Goal: Information Seeking & Learning: Learn about a topic

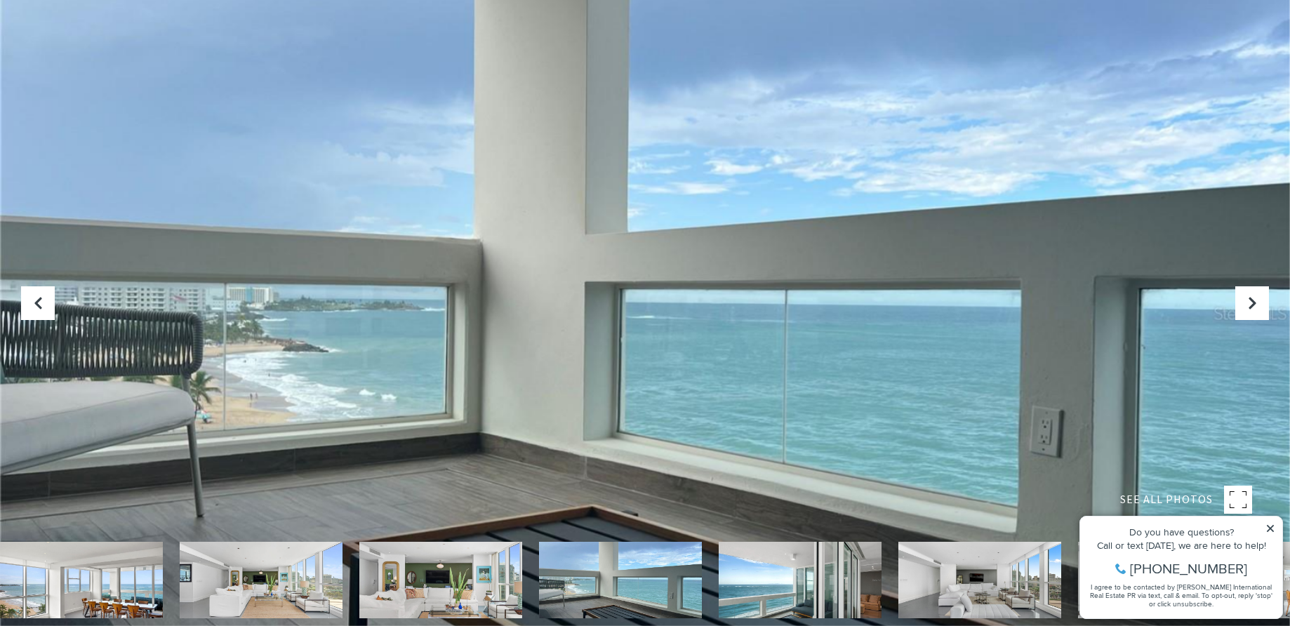
scroll to position [290, 0]
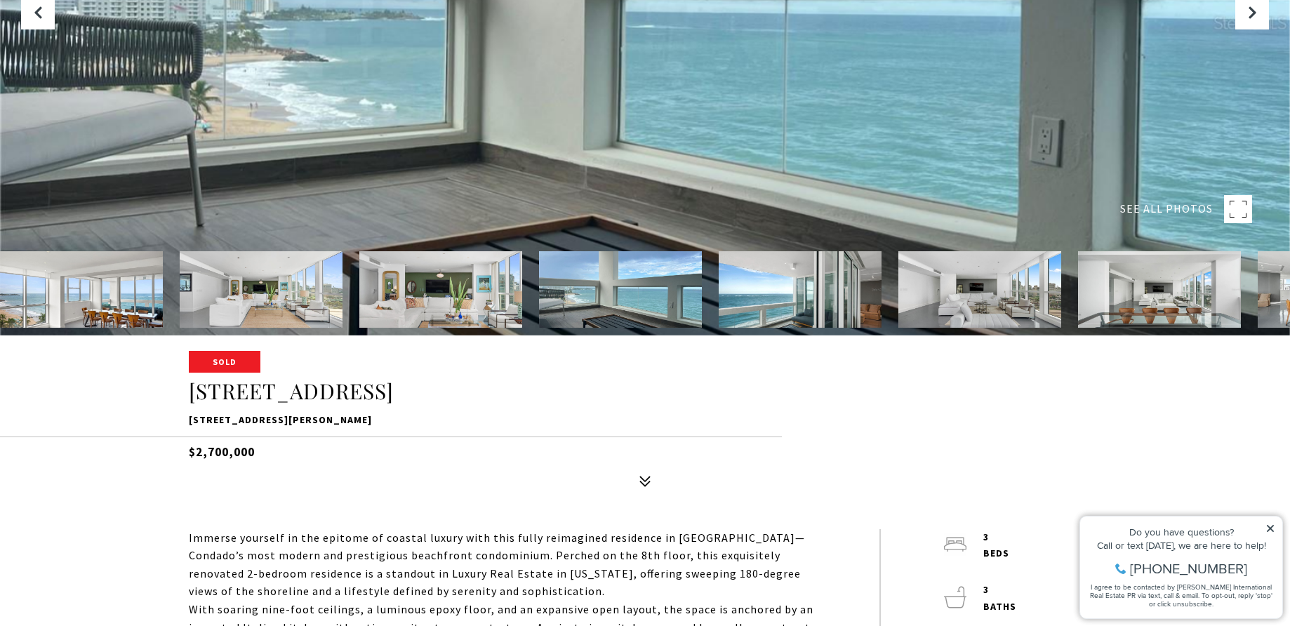
click at [245, 302] on img at bounding box center [261, 289] width 163 height 76
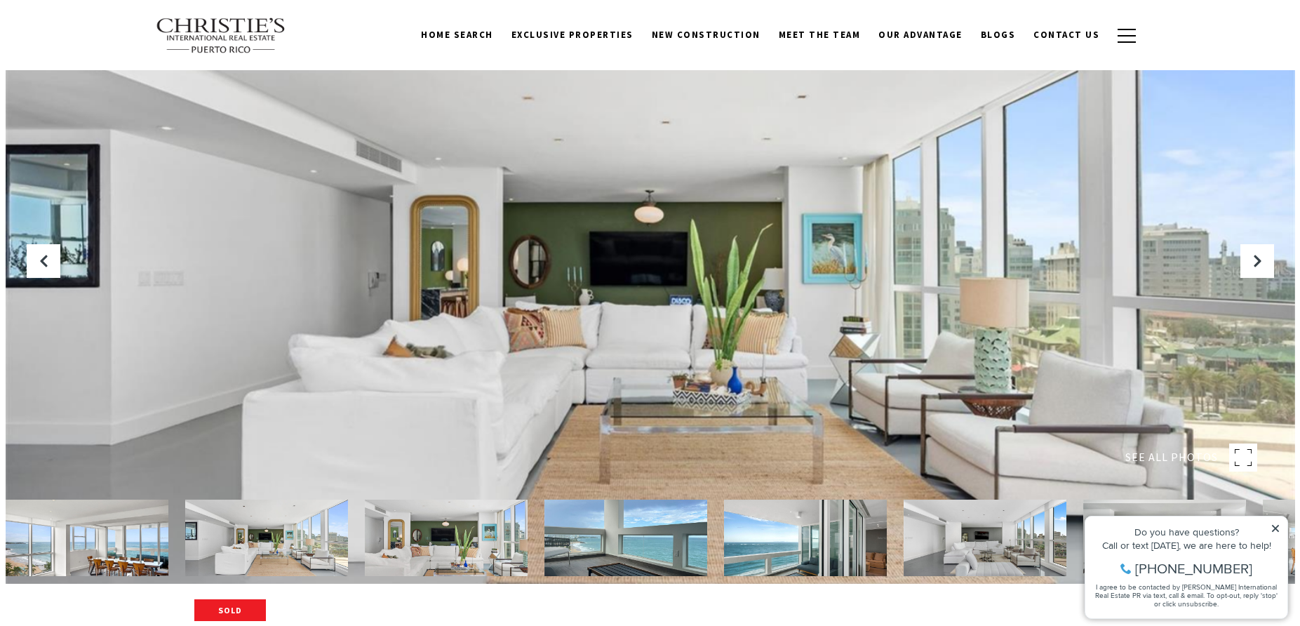
scroll to position [50, 0]
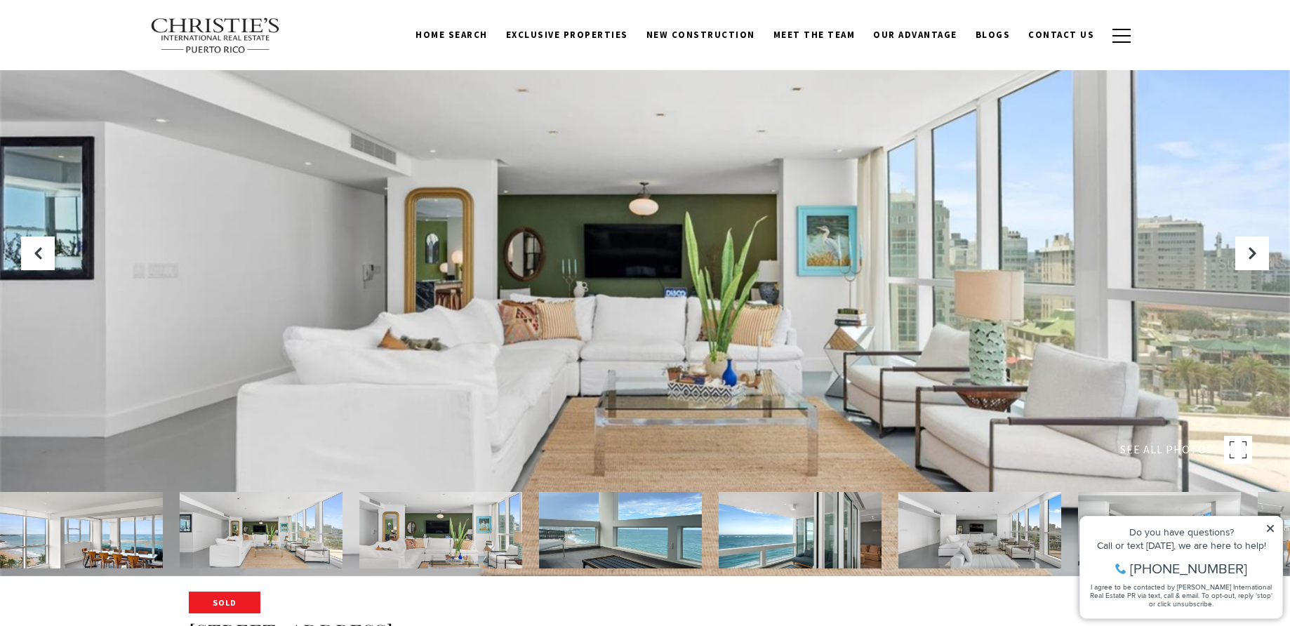
click at [614, 553] on img at bounding box center [620, 530] width 163 height 76
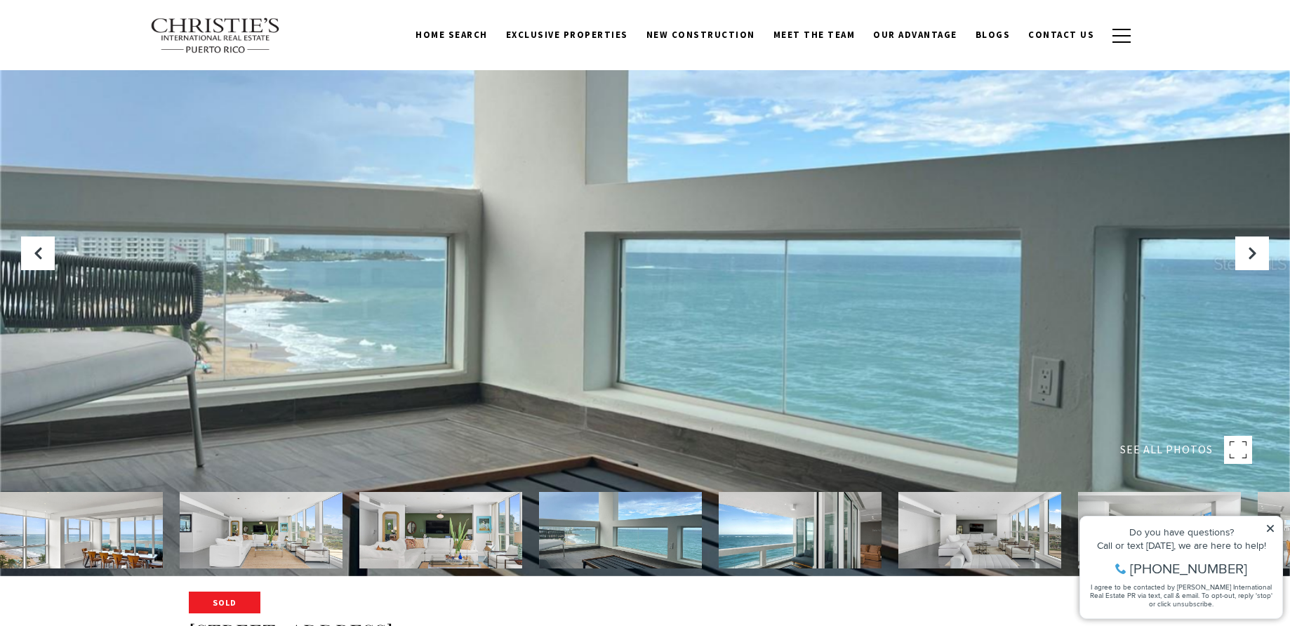
click at [810, 542] on img at bounding box center [799, 530] width 163 height 76
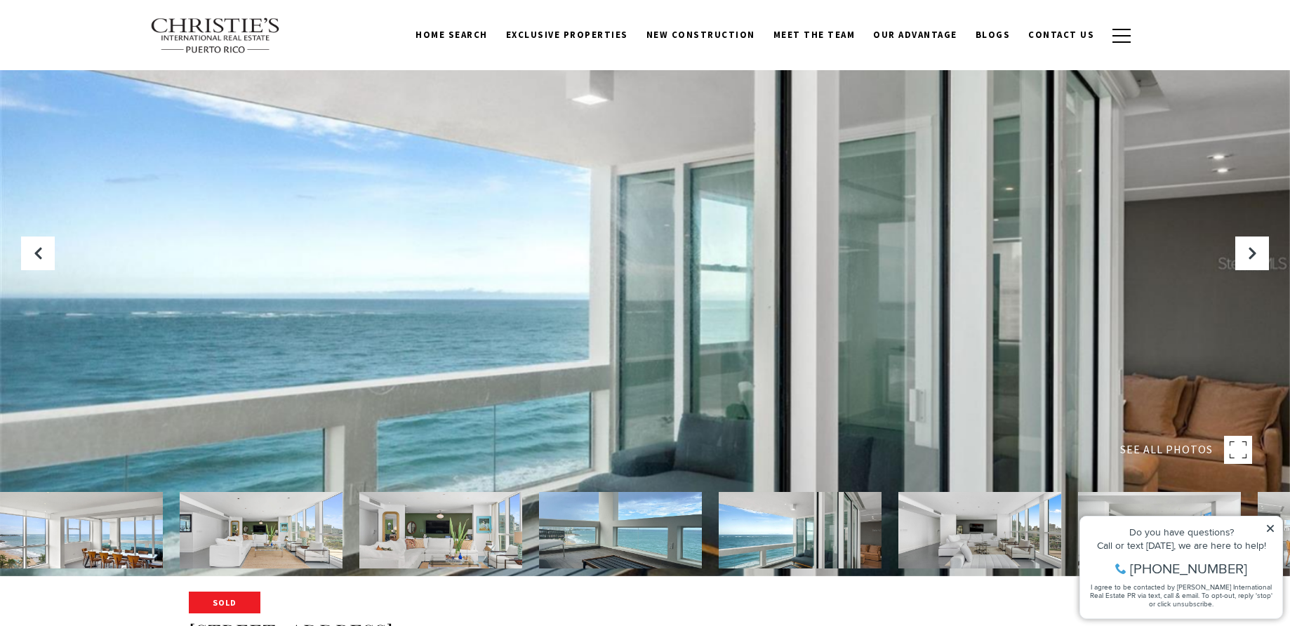
drag, startPoint x: 1268, startPoint y: 526, endPoint x: 1252, endPoint y: 526, distance: 15.5
click at [1268, 526] on icon at bounding box center [1269, 528] width 7 height 7
click at [1001, 536] on img at bounding box center [979, 530] width 163 height 76
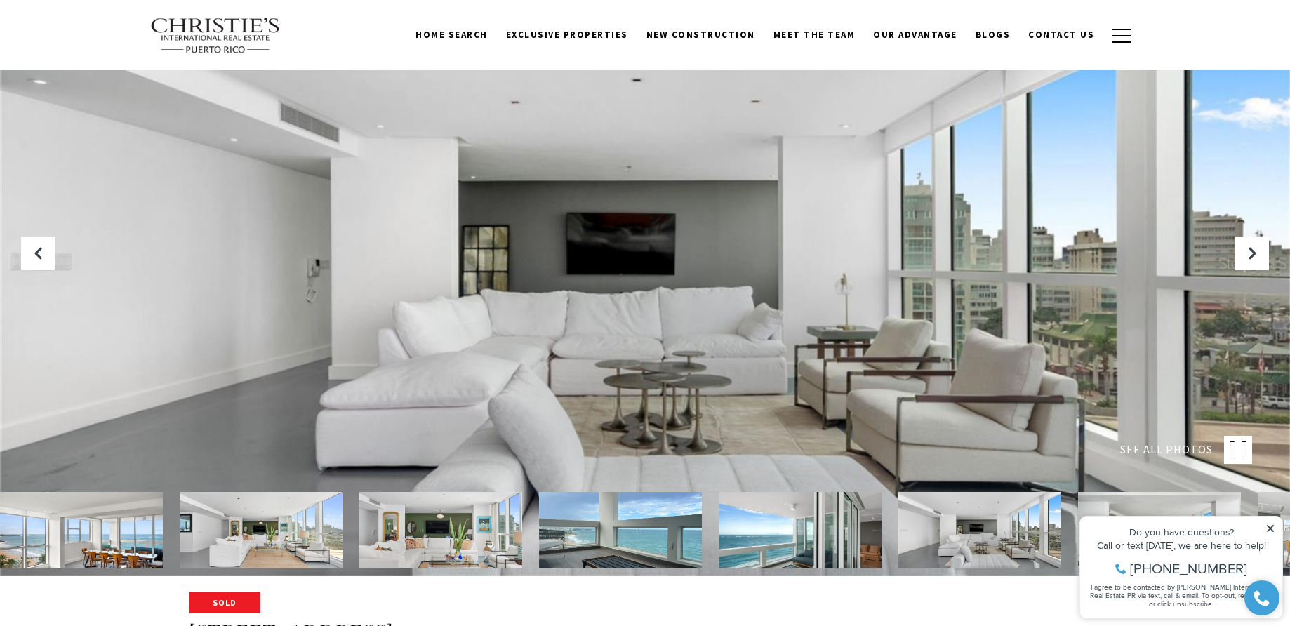
click at [1269, 528] on icon at bounding box center [1270, 528] width 10 height 10
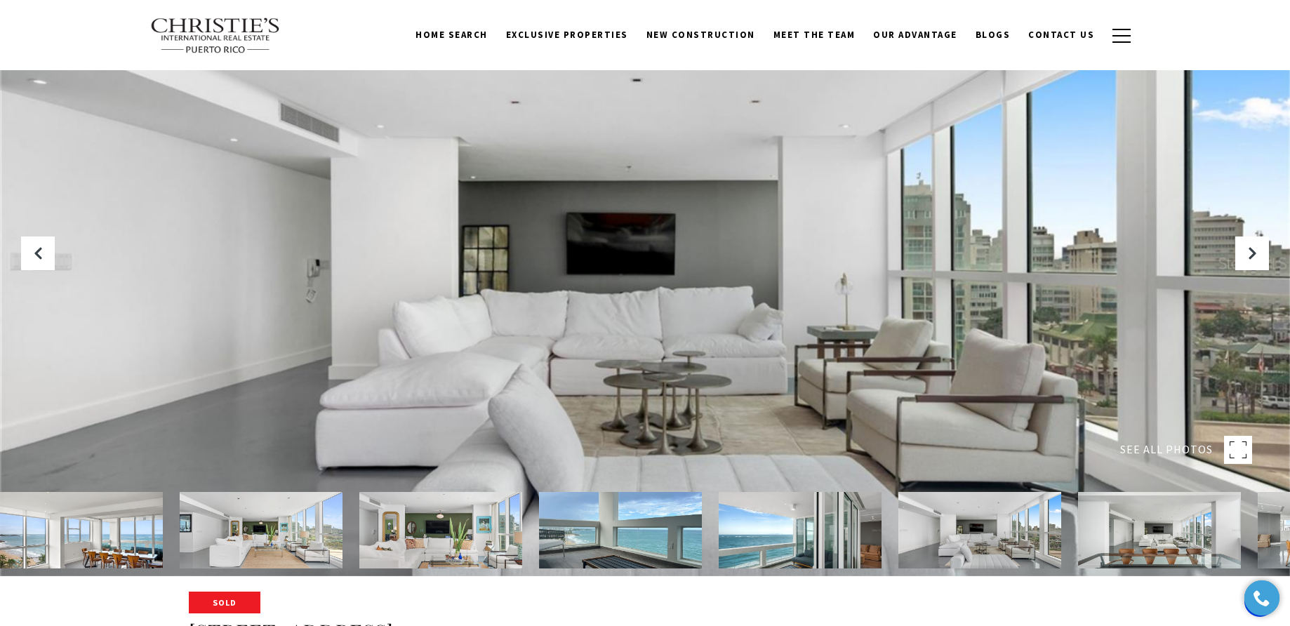
click at [1118, 550] on img at bounding box center [1159, 530] width 163 height 76
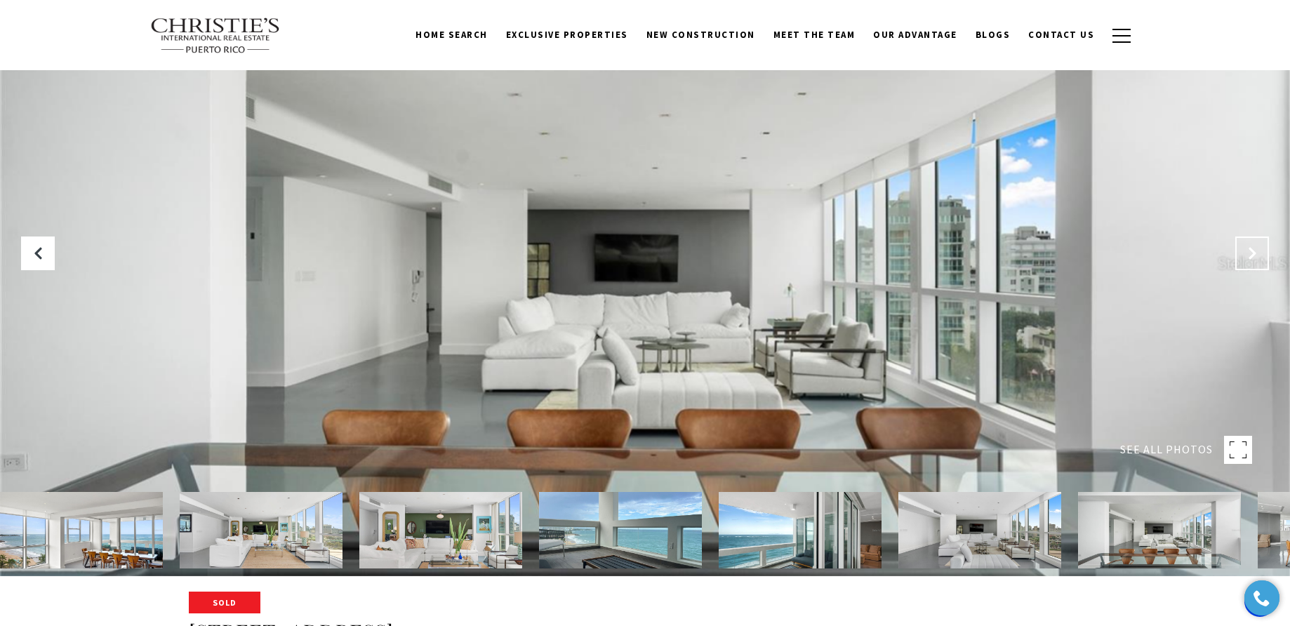
click at [1245, 253] on icon "Next Slide" at bounding box center [1252, 253] width 14 height 14
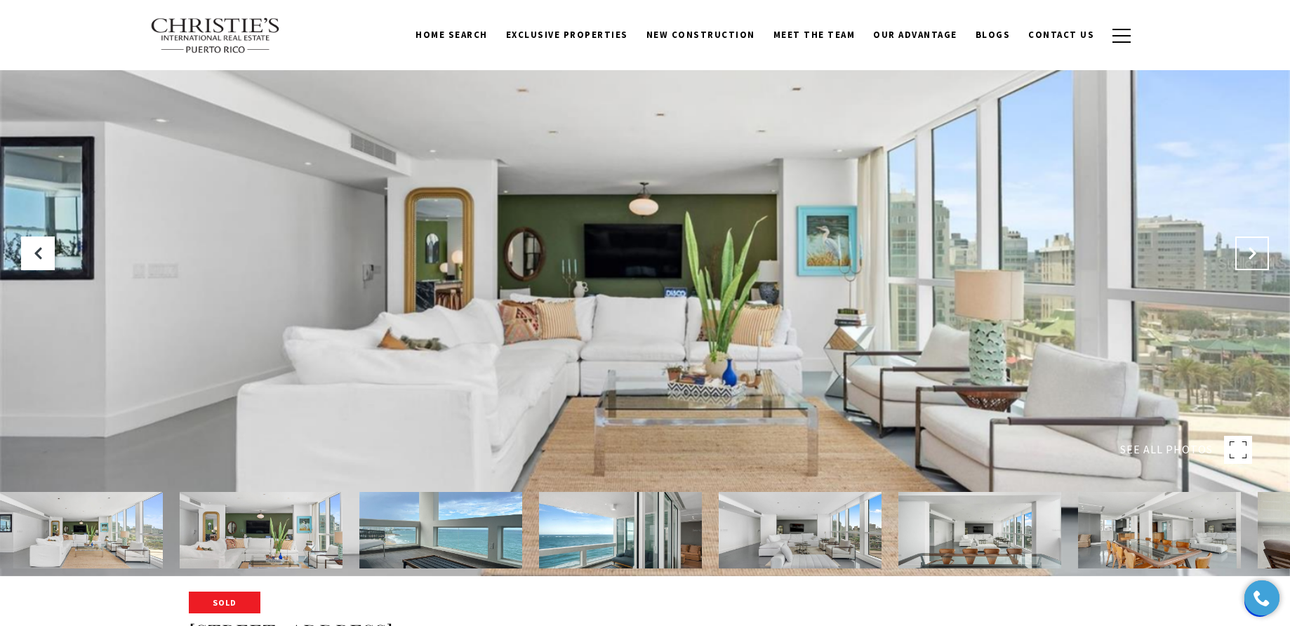
click at [1245, 253] on icon "Next Slide" at bounding box center [1252, 253] width 14 height 14
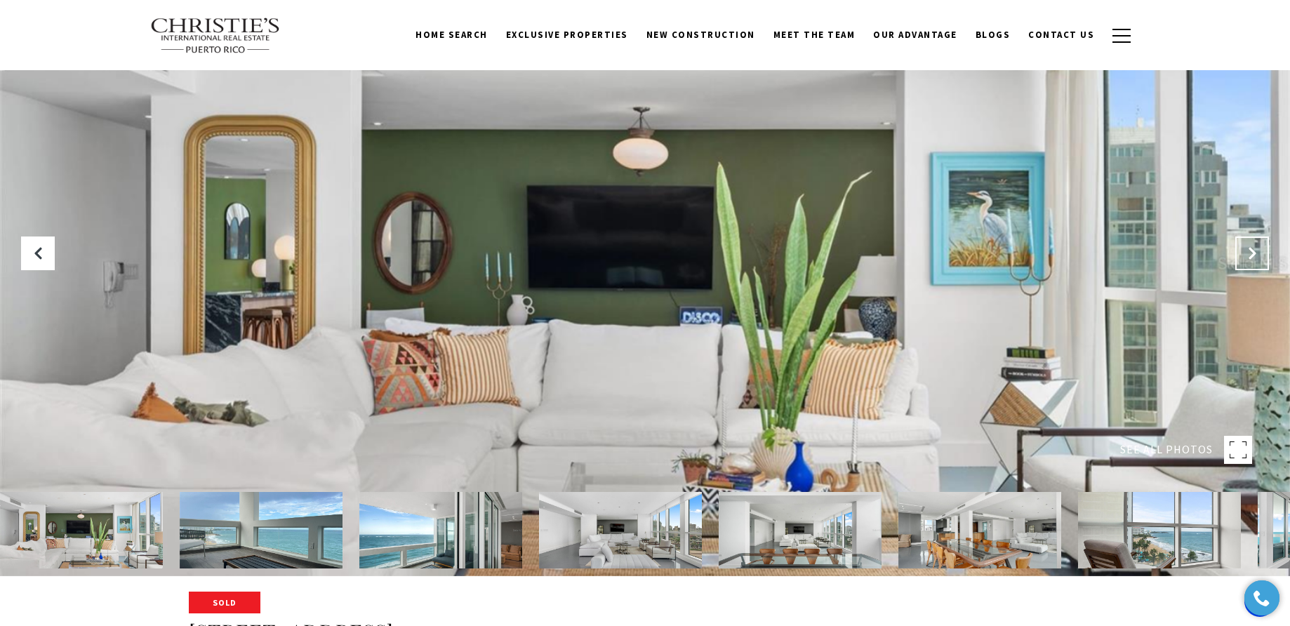
click at [1245, 253] on icon "Next Slide" at bounding box center [1252, 253] width 14 height 14
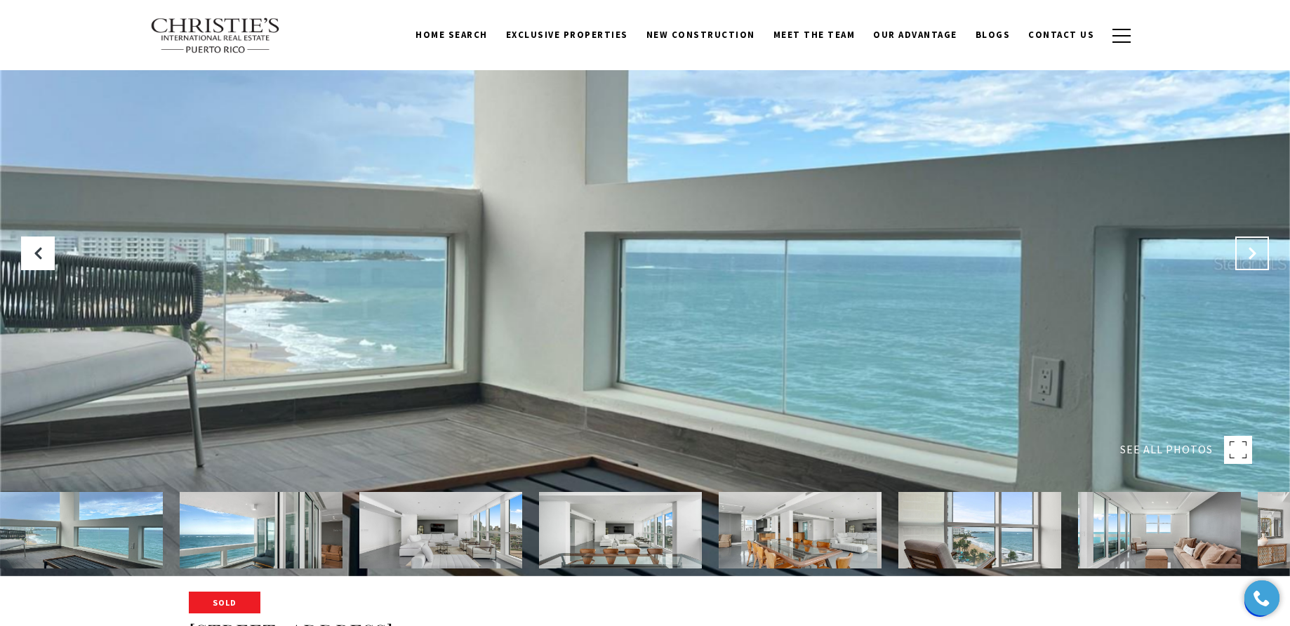
click at [1245, 253] on icon "Next Slide" at bounding box center [1252, 253] width 14 height 14
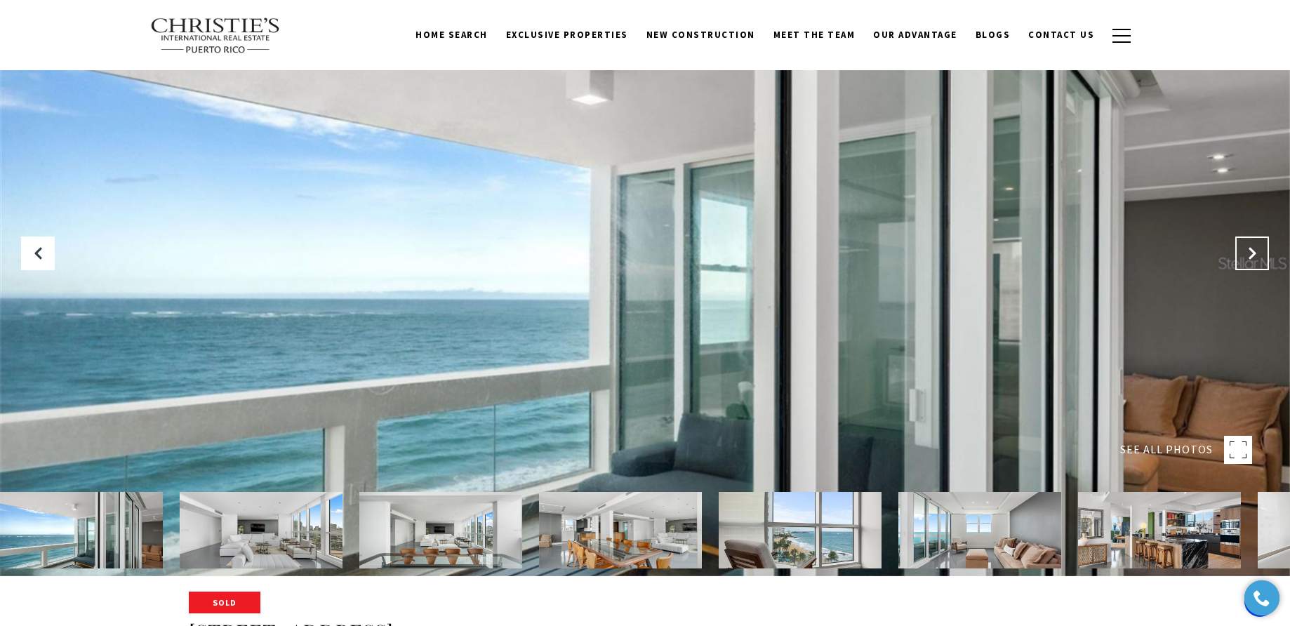
click at [1245, 253] on icon "Next Slide" at bounding box center [1252, 253] width 14 height 14
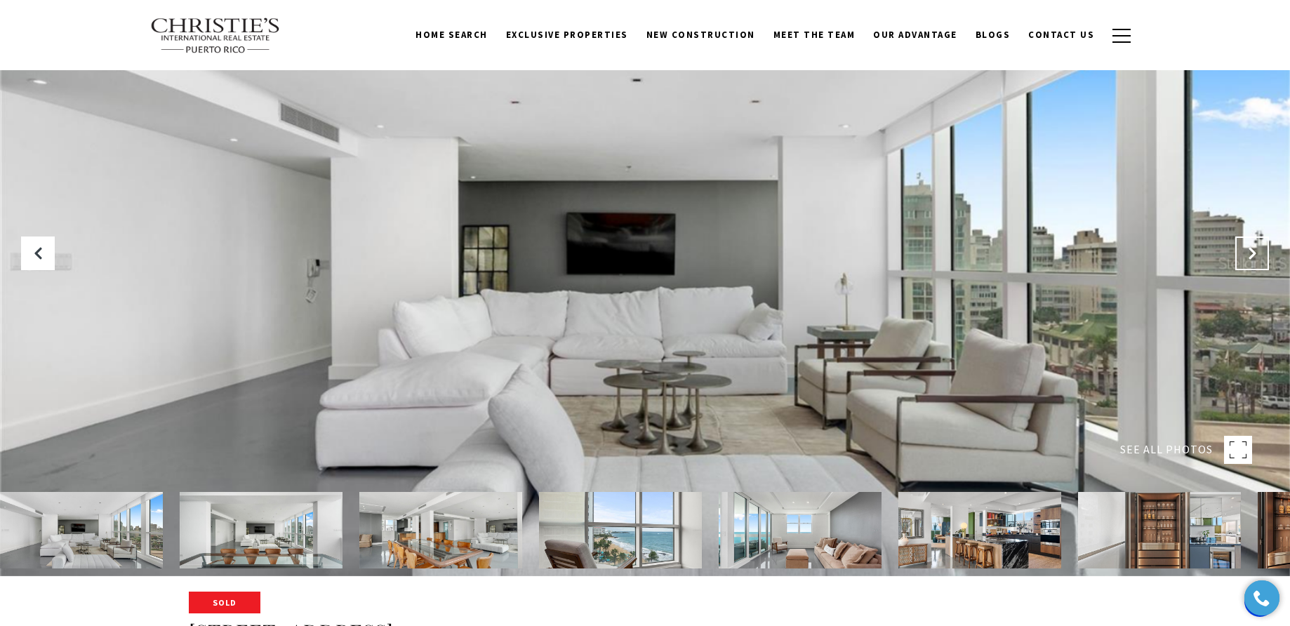
click at [1245, 253] on icon "Next Slide" at bounding box center [1252, 253] width 14 height 14
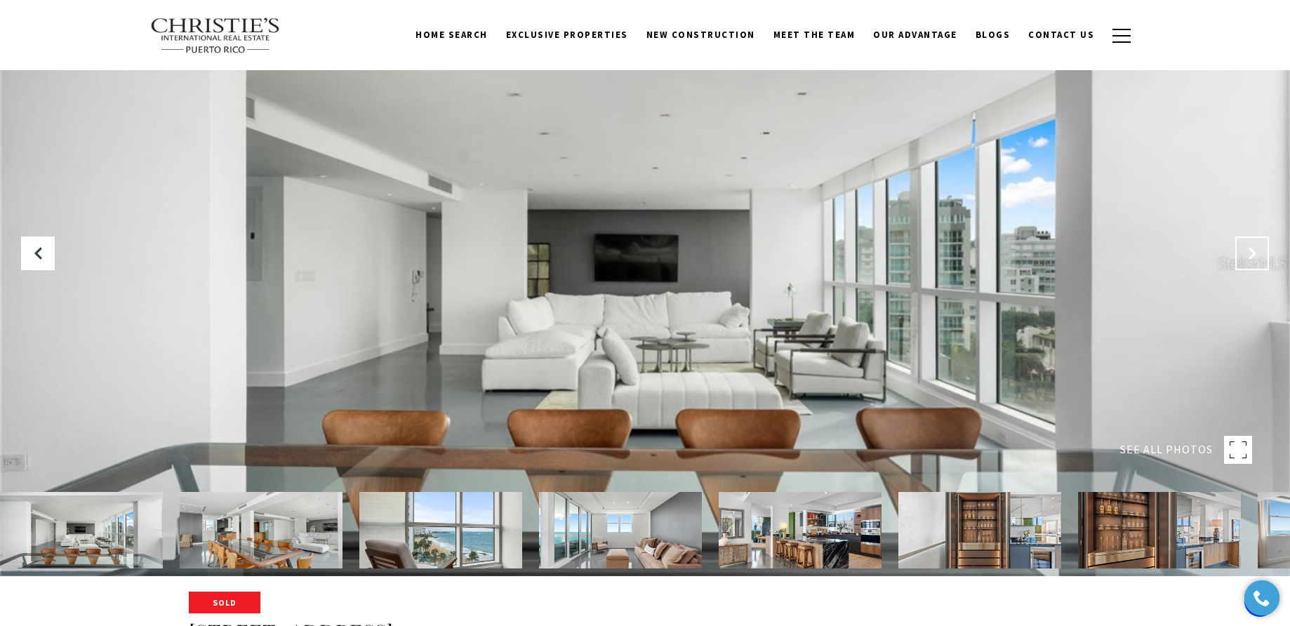
click at [1245, 253] on icon "Next Slide" at bounding box center [1252, 253] width 14 height 14
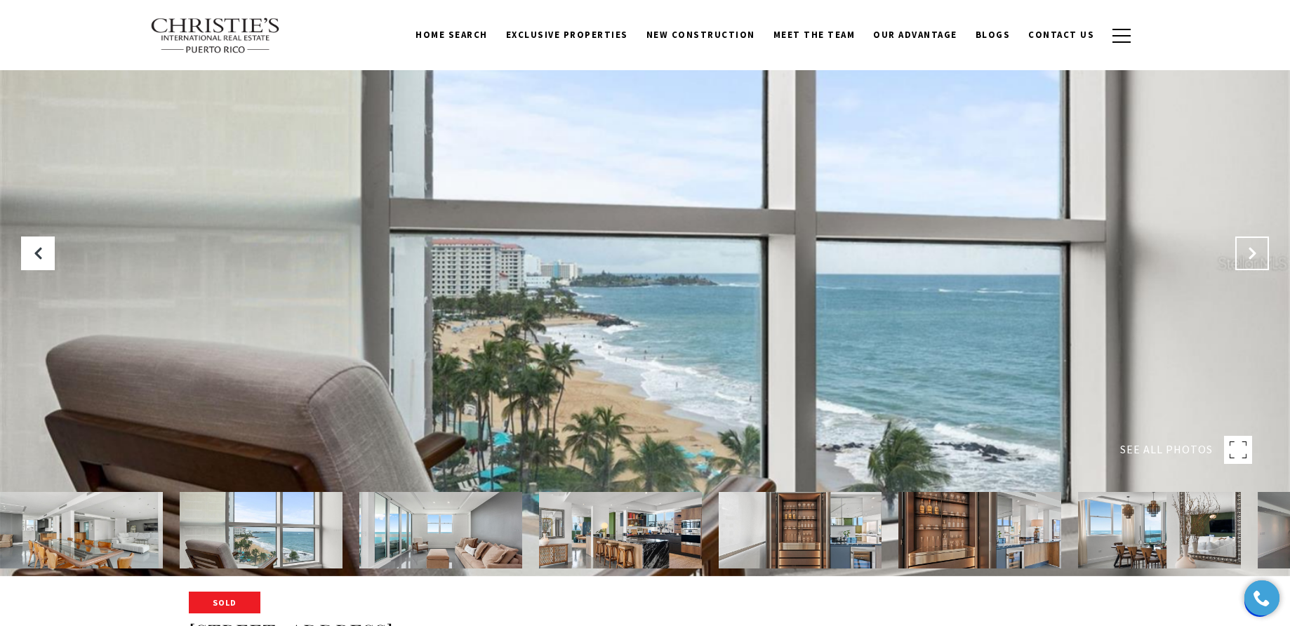
click at [1245, 253] on icon "Next Slide" at bounding box center [1252, 253] width 14 height 14
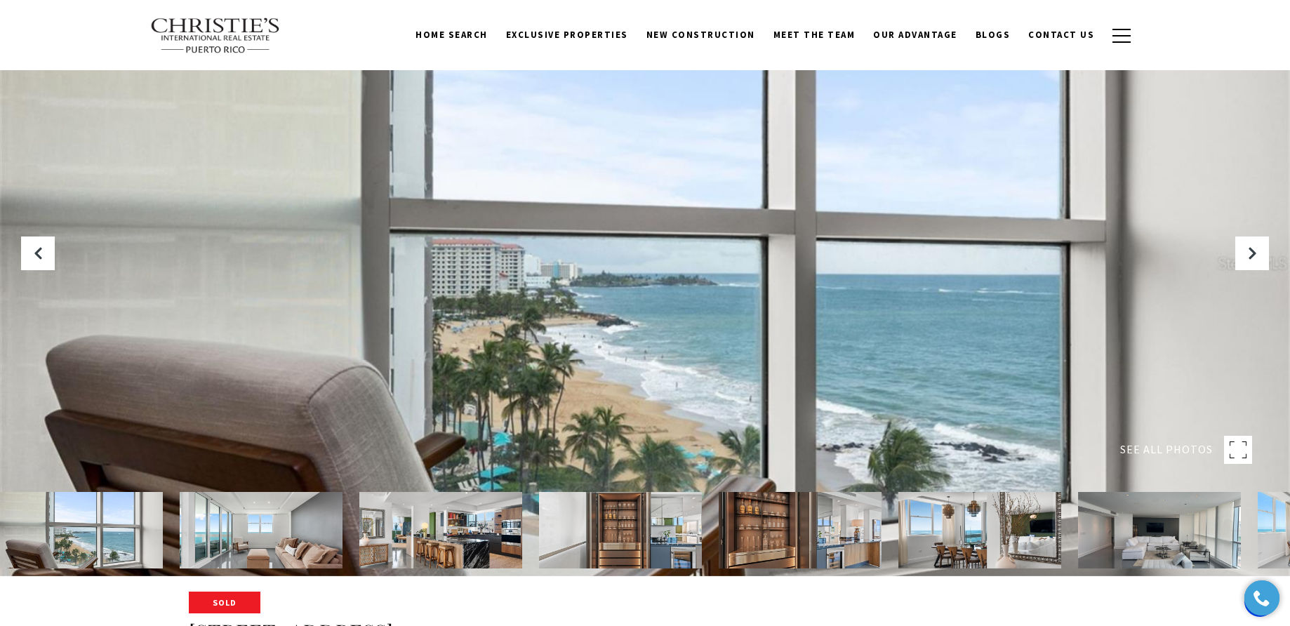
click at [440, 532] on img at bounding box center [440, 530] width 163 height 76
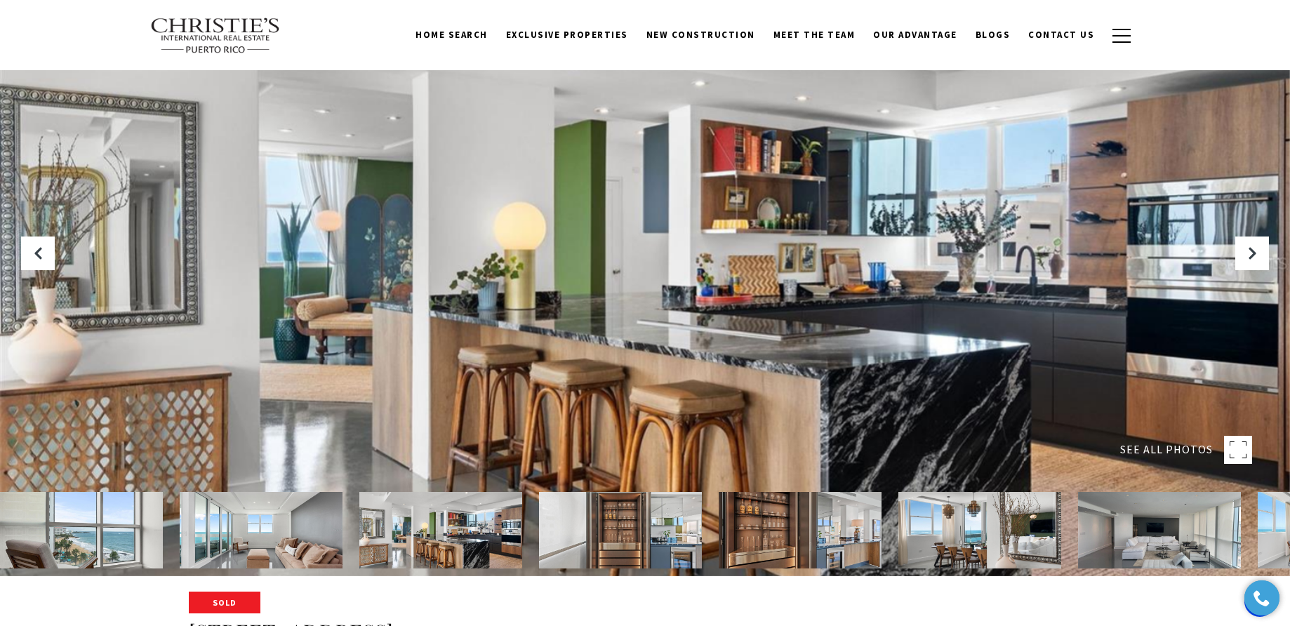
click at [632, 526] on img at bounding box center [620, 530] width 163 height 76
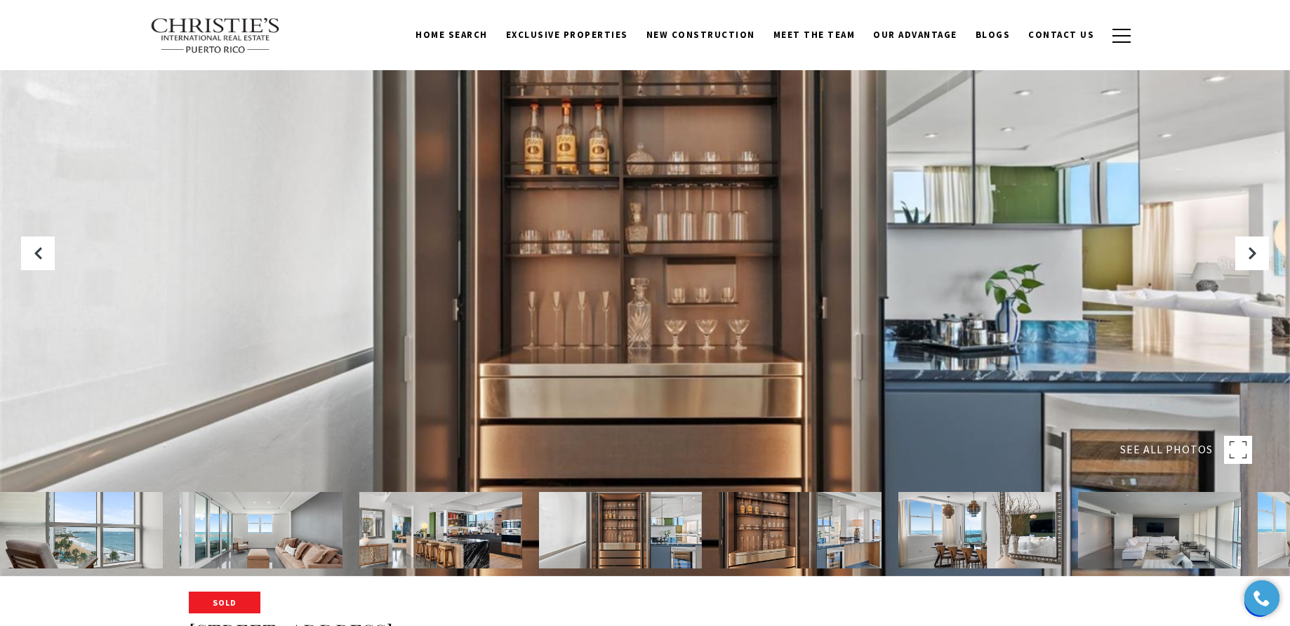
click at [784, 534] on img at bounding box center [799, 530] width 163 height 76
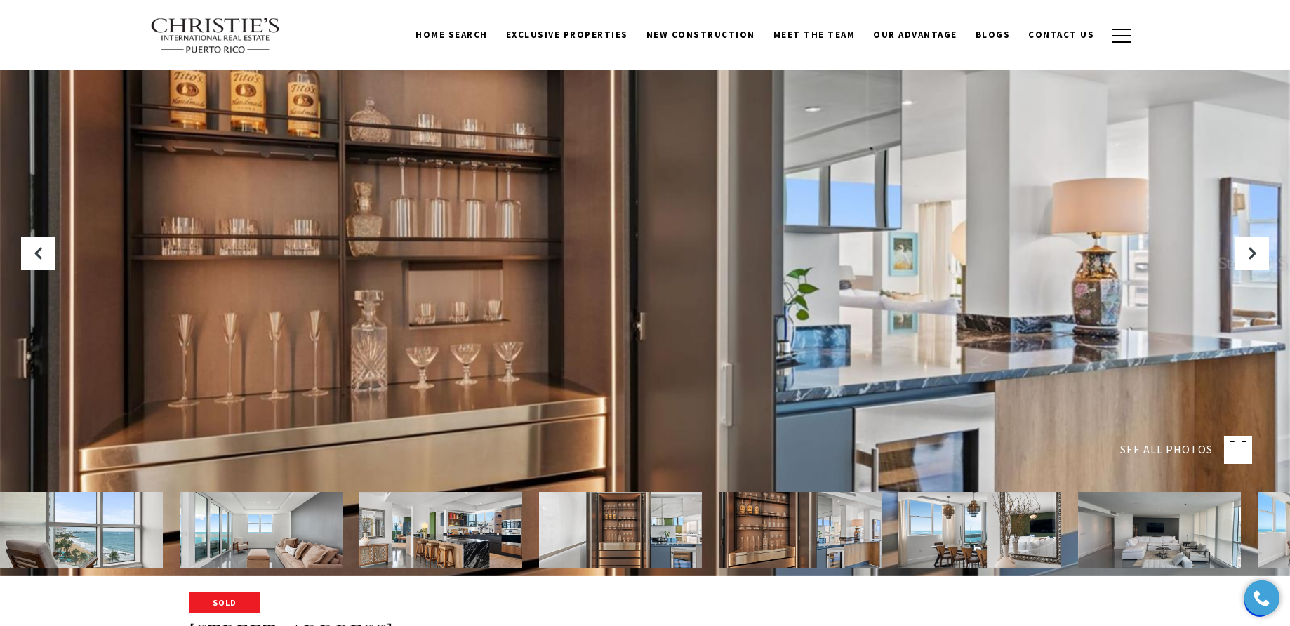
click at [675, 539] on img at bounding box center [620, 530] width 163 height 76
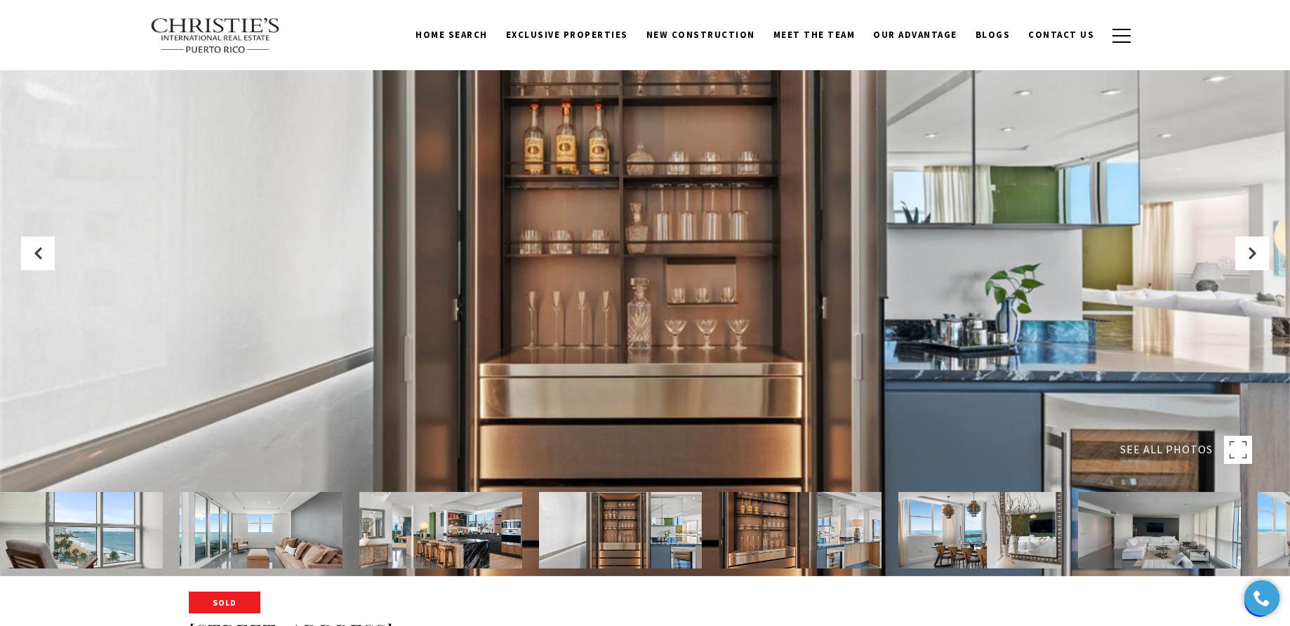
click at [843, 543] on img at bounding box center [799, 530] width 163 height 76
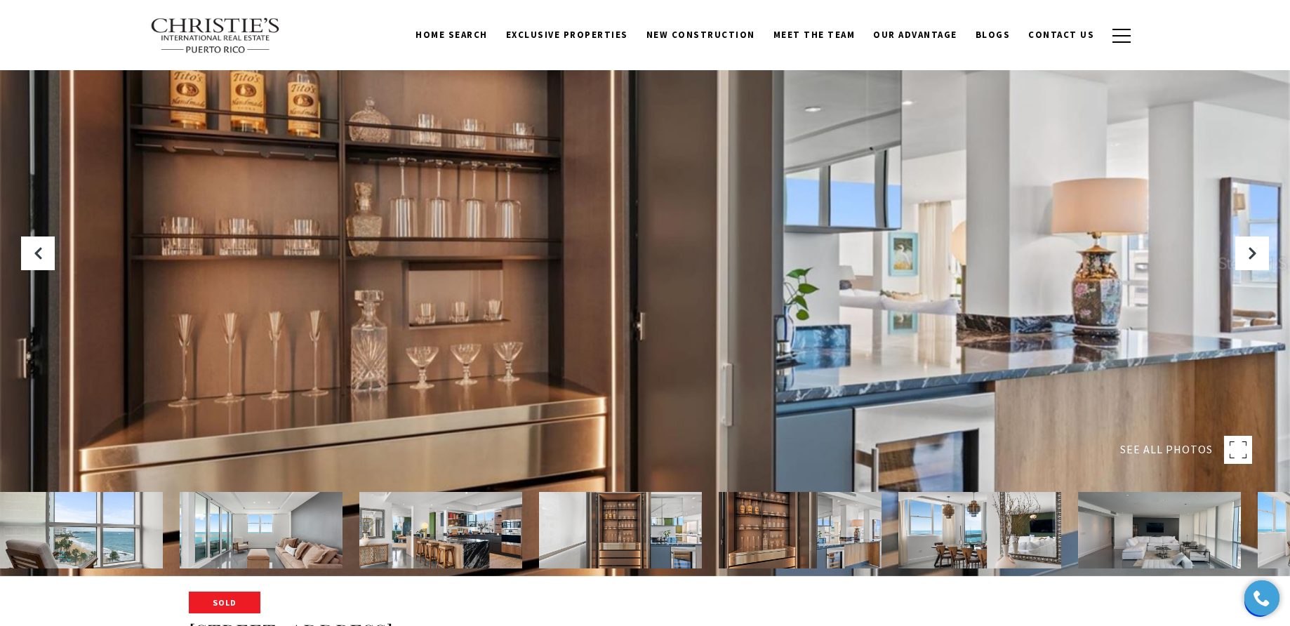
click at [966, 544] on img at bounding box center [979, 530] width 163 height 76
click at [1171, 536] on img at bounding box center [1159, 530] width 163 height 76
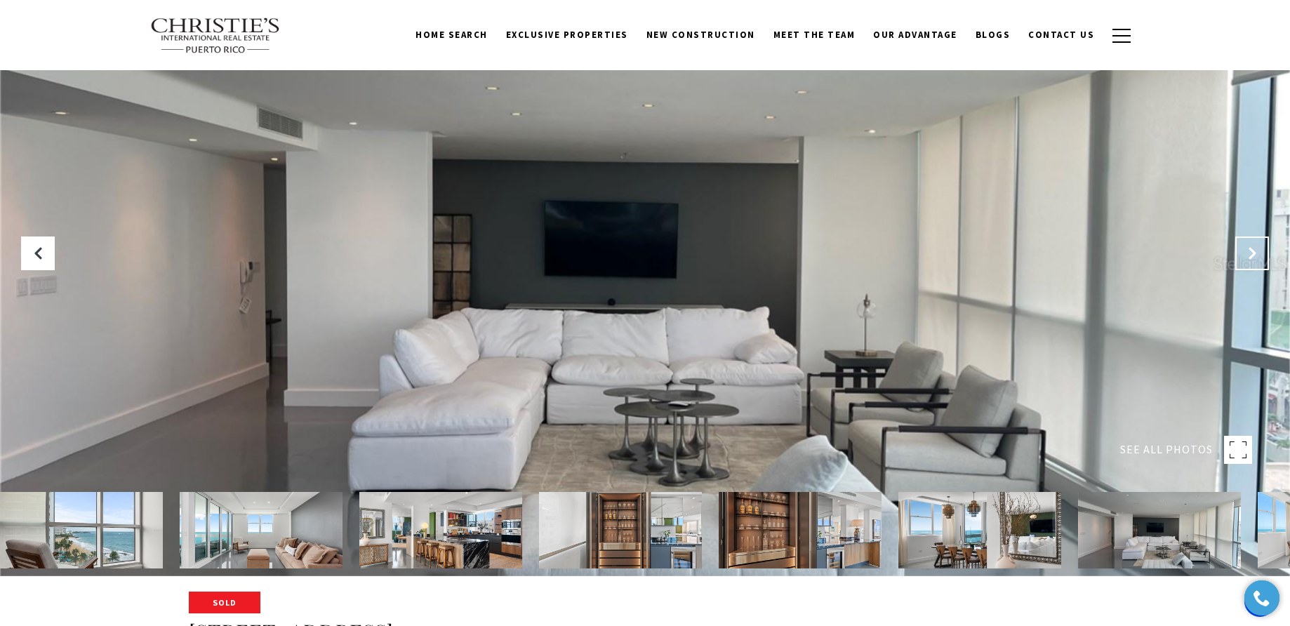
click at [1254, 258] on icon "Next Slide" at bounding box center [1252, 253] width 14 height 14
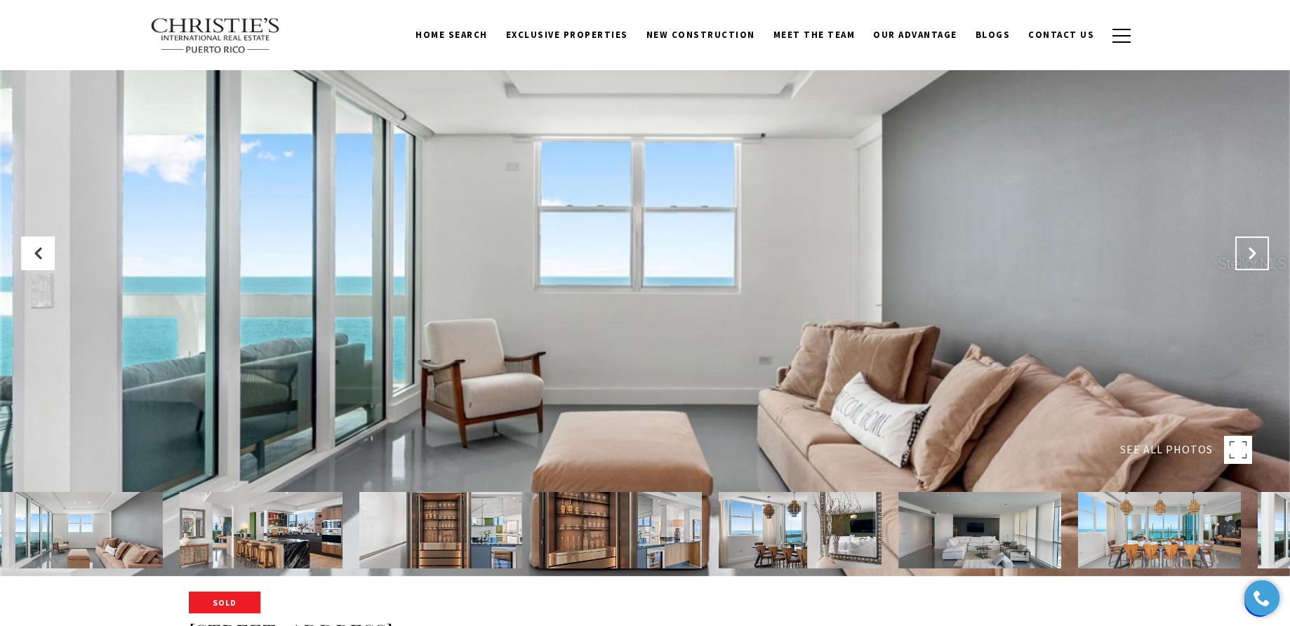
click at [1254, 258] on icon "Next Slide" at bounding box center [1252, 253] width 14 height 14
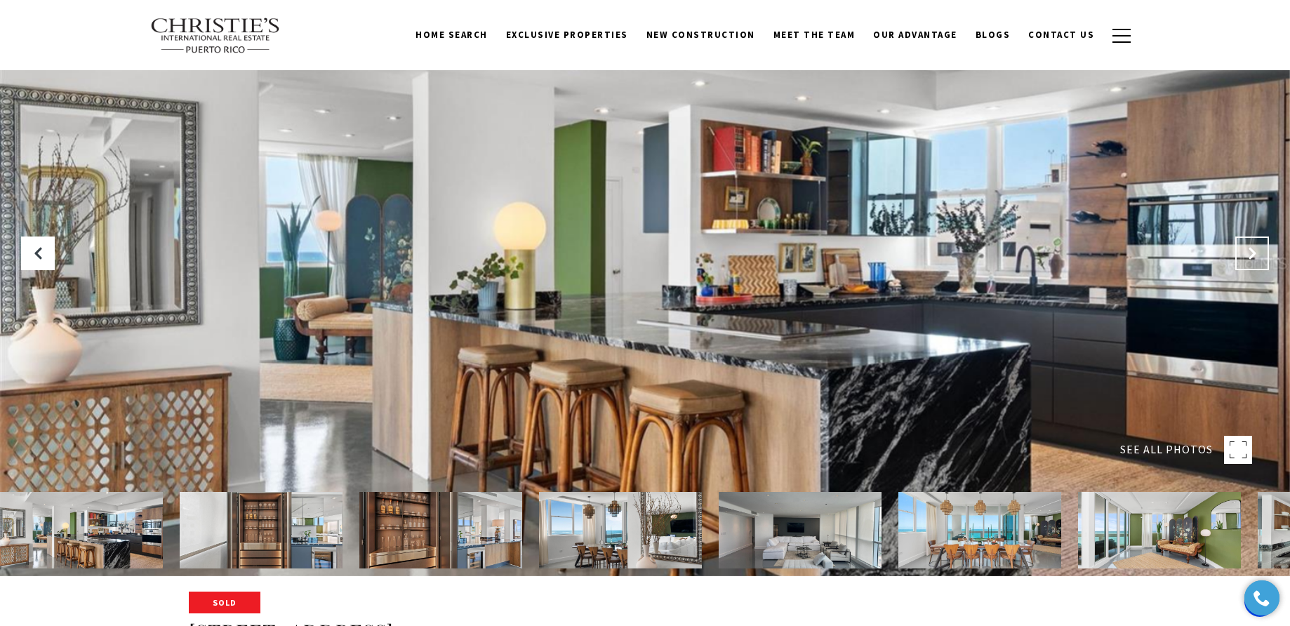
click at [1254, 258] on icon "Next Slide" at bounding box center [1252, 253] width 14 height 14
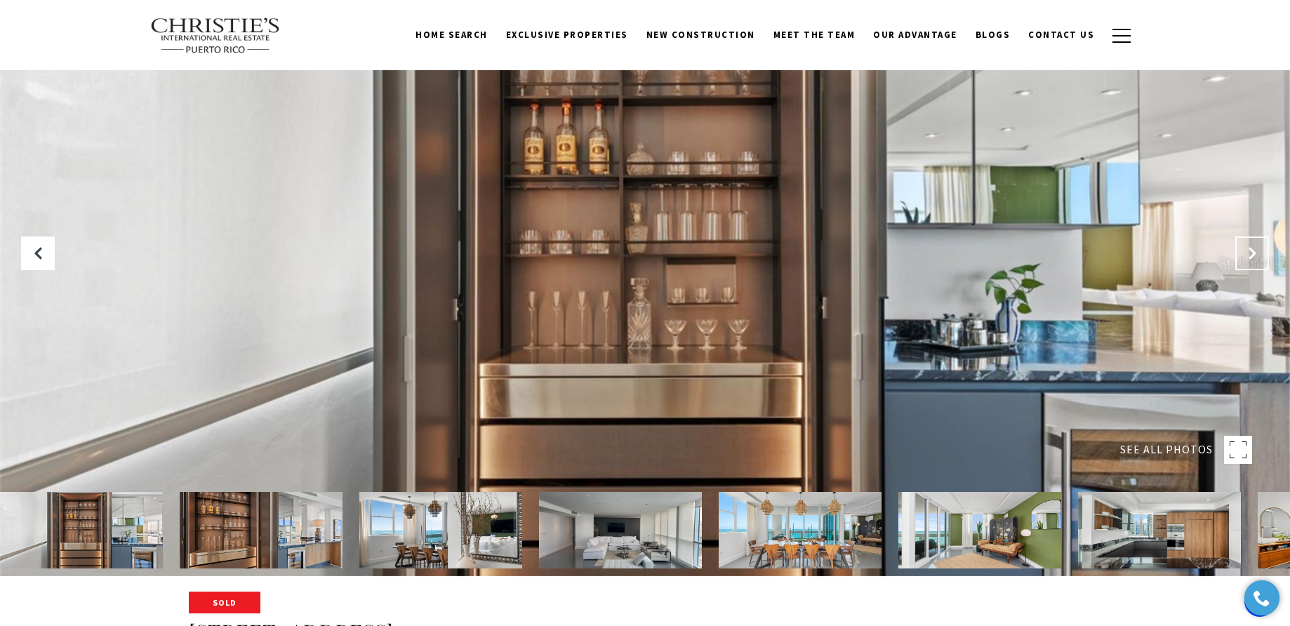
click at [1254, 258] on icon "Next Slide" at bounding box center [1252, 253] width 14 height 14
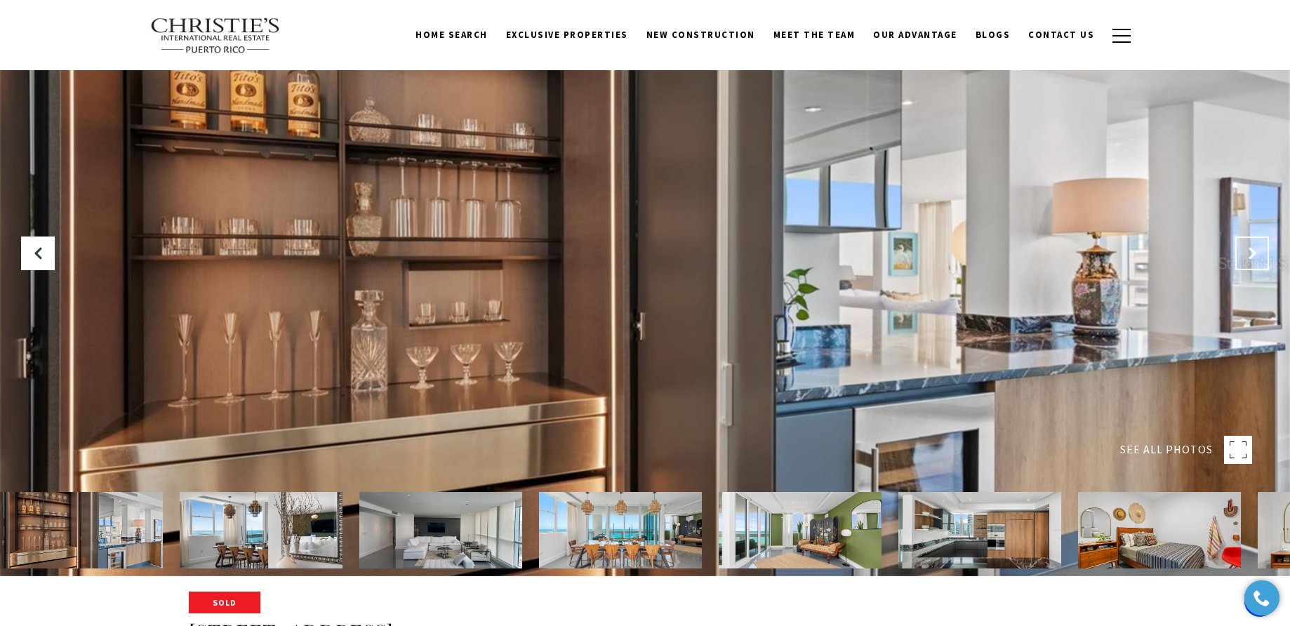
click at [1254, 258] on icon "Next Slide" at bounding box center [1252, 253] width 14 height 14
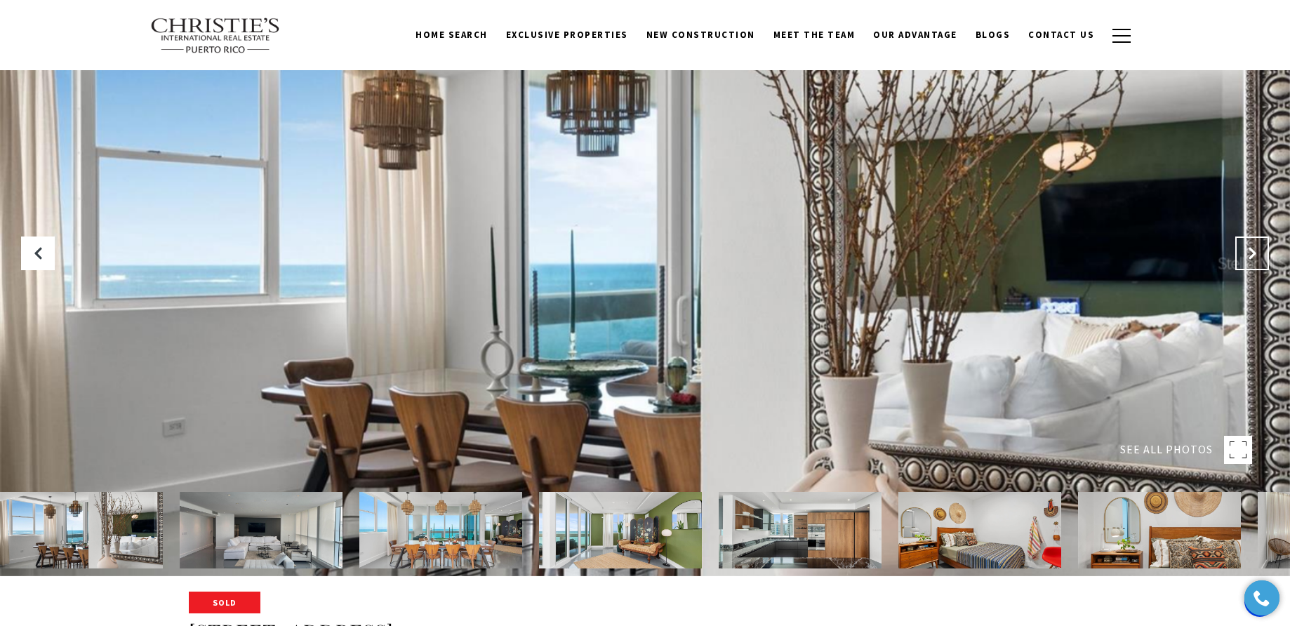
click at [1254, 258] on icon "Next Slide" at bounding box center [1252, 253] width 14 height 14
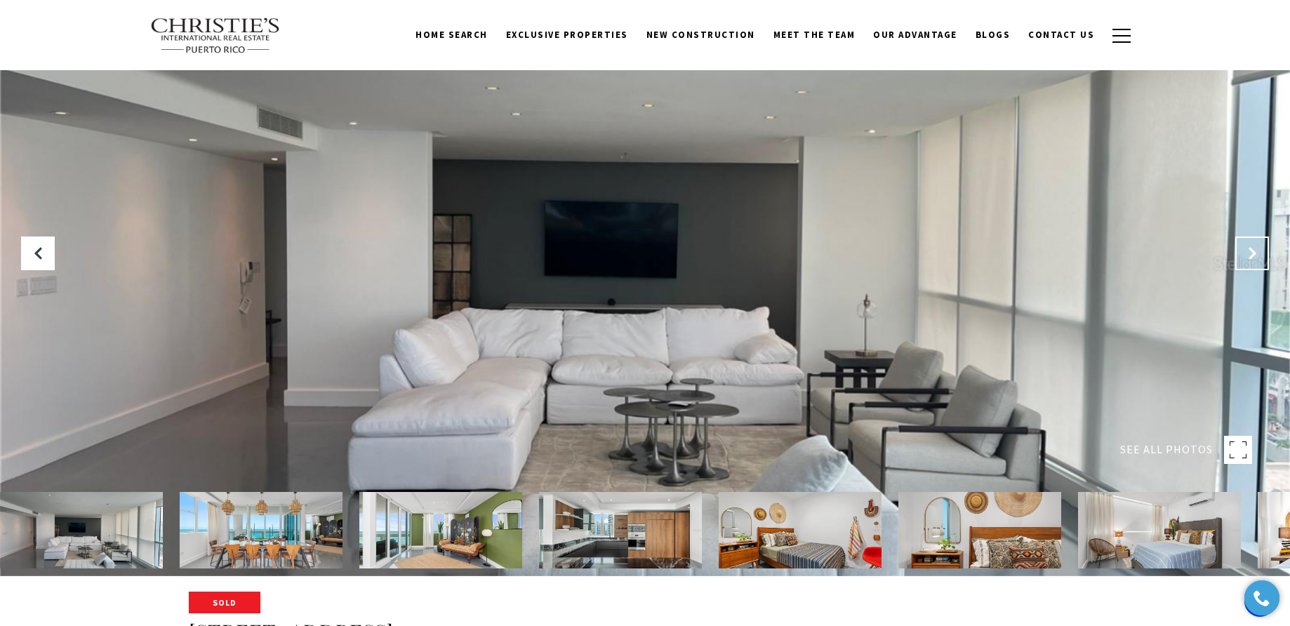
click at [1254, 258] on icon "Next Slide" at bounding box center [1252, 253] width 14 height 14
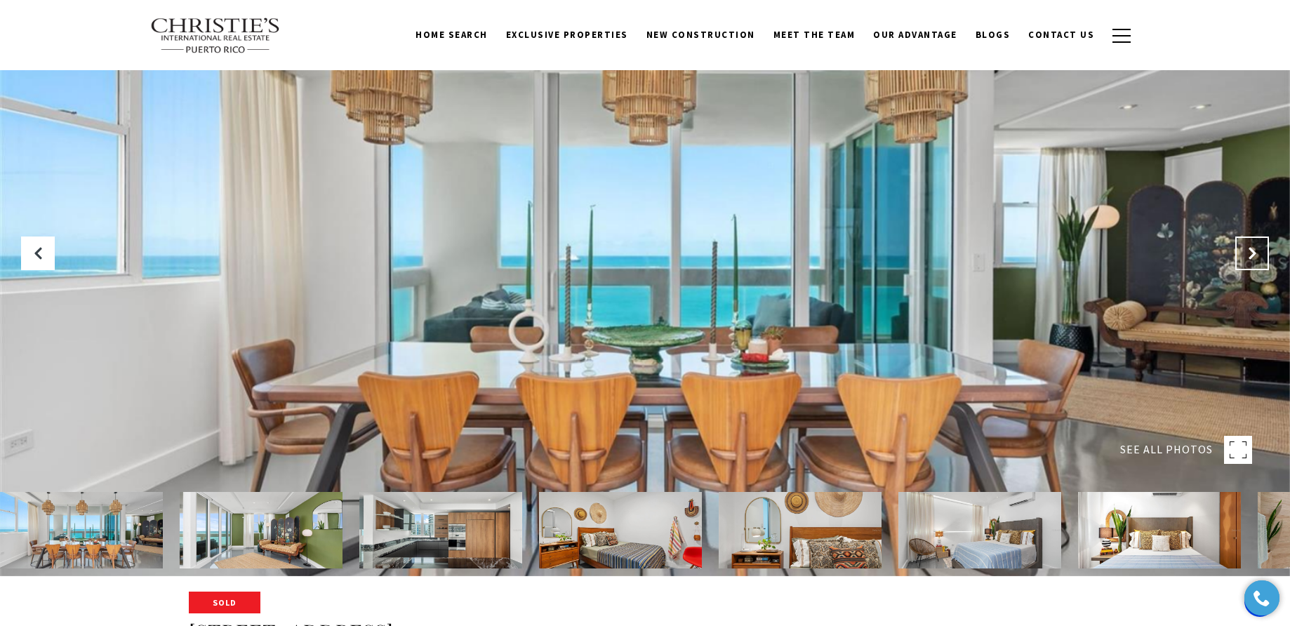
click at [1254, 258] on icon "Next Slide" at bounding box center [1252, 253] width 14 height 14
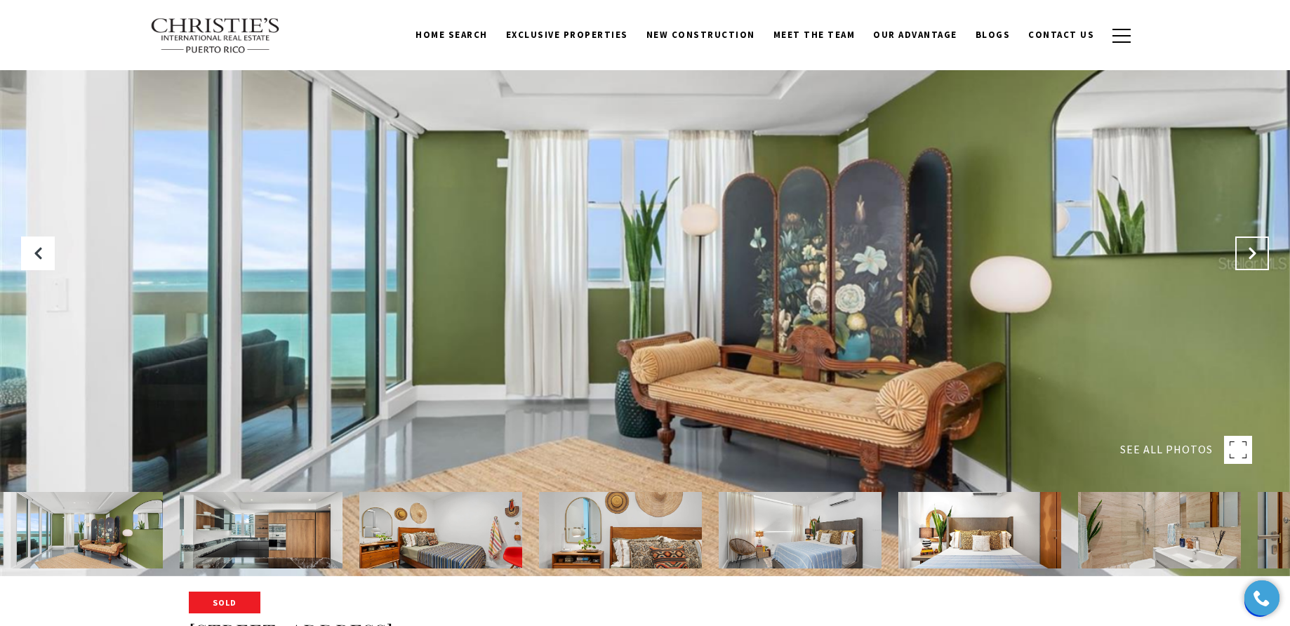
click at [1254, 258] on icon "Next Slide" at bounding box center [1252, 253] width 14 height 14
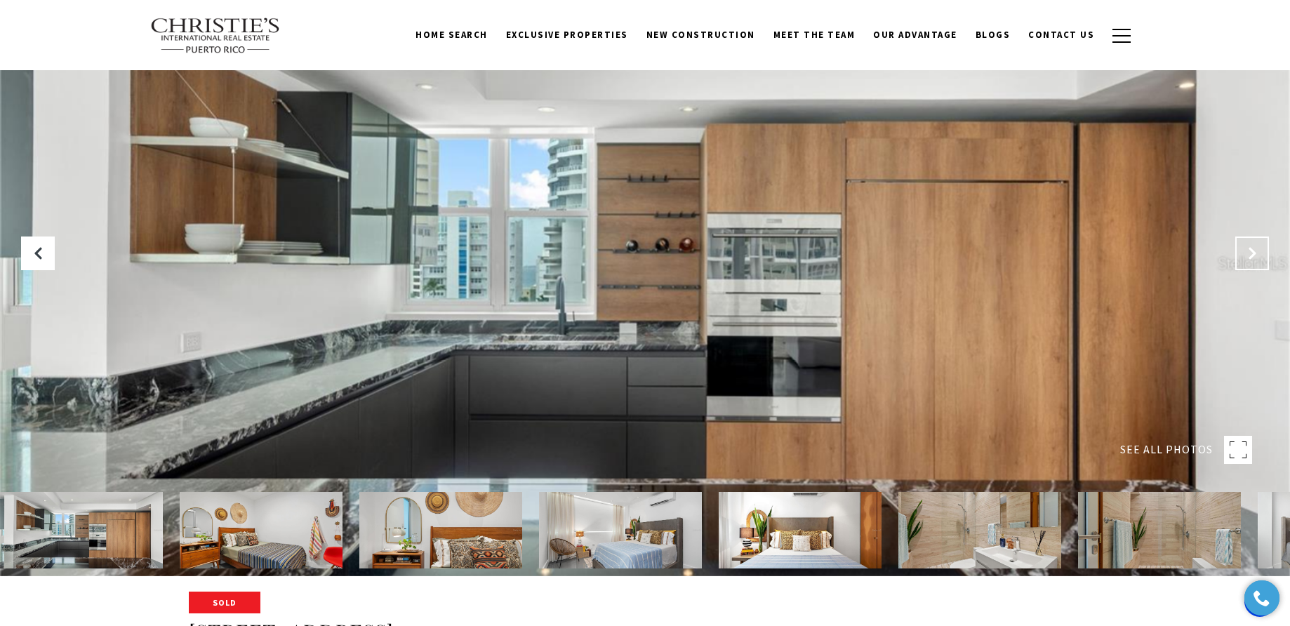
click at [1254, 258] on icon "Next Slide" at bounding box center [1252, 253] width 14 height 14
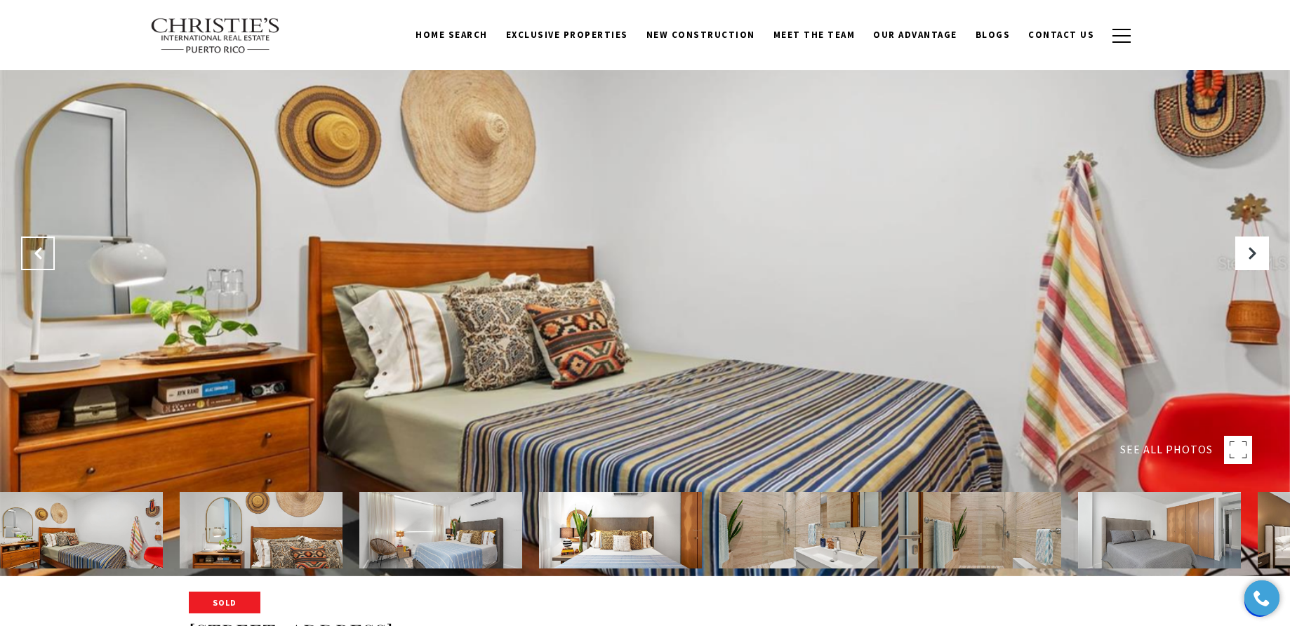
click at [49, 247] on button "Previous Slide" at bounding box center [38, 253] width 34 height 34
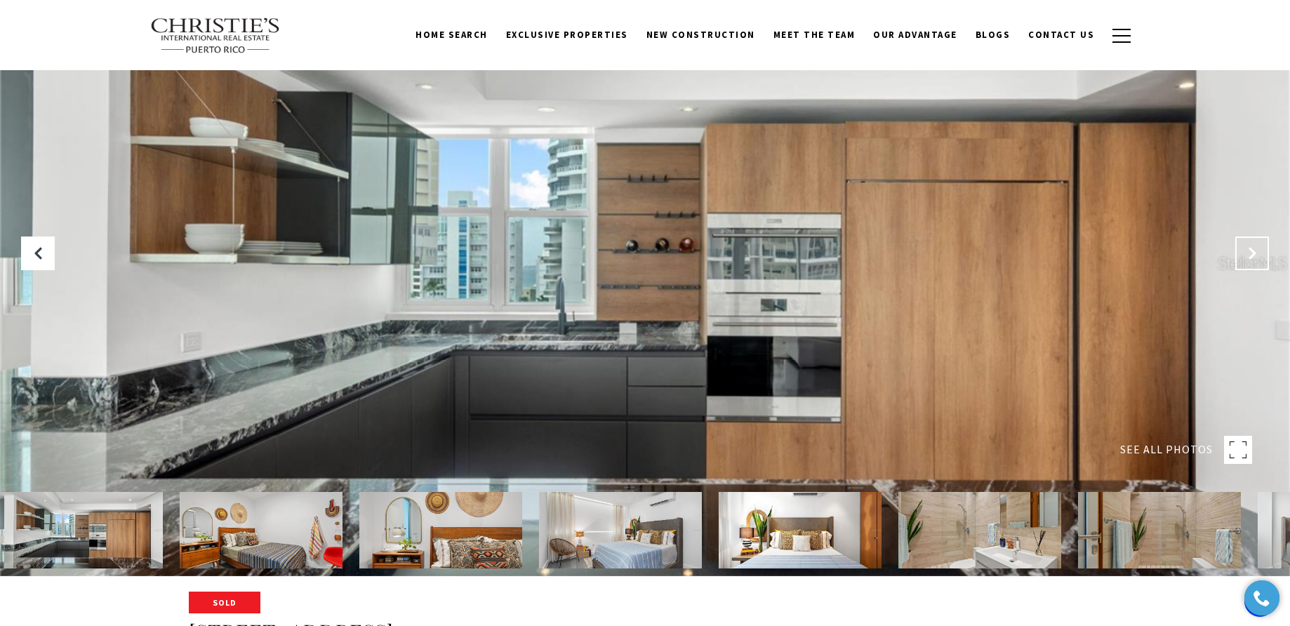
click at [1252, 250] on icon "Next Slide" at bounding box center [1252, 253] width 14 height 14
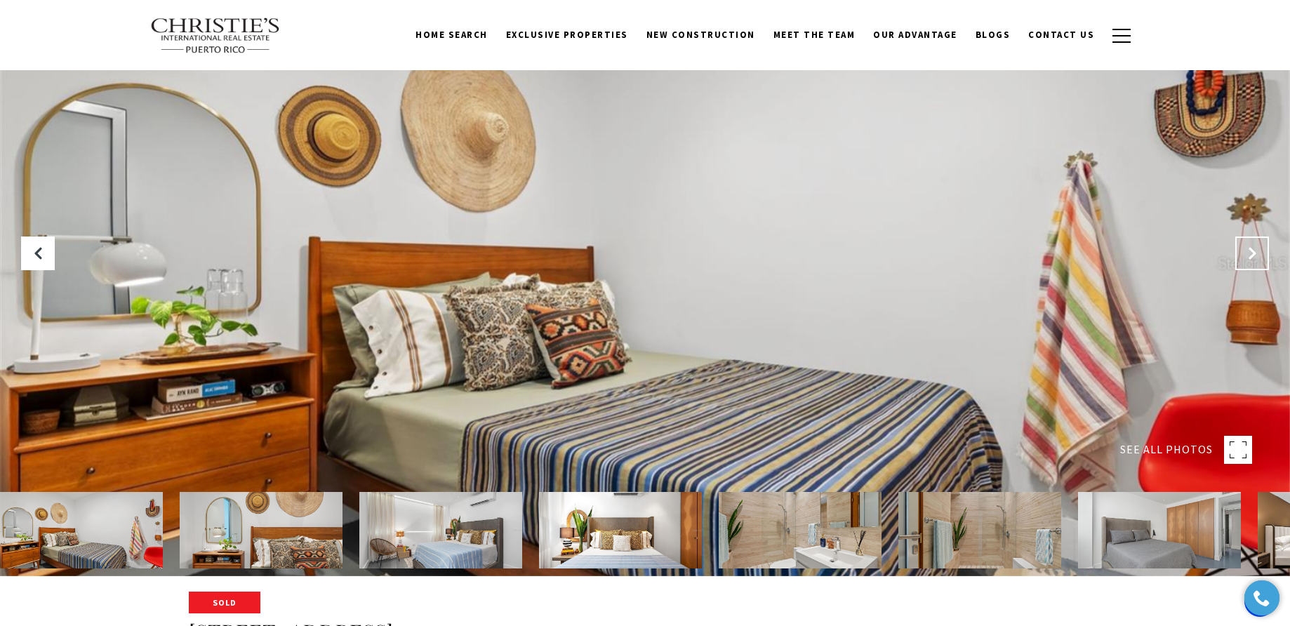
click at [1251, 251] on icon "Next Slide" at bounding box center [1252, 253] width 14 height 14
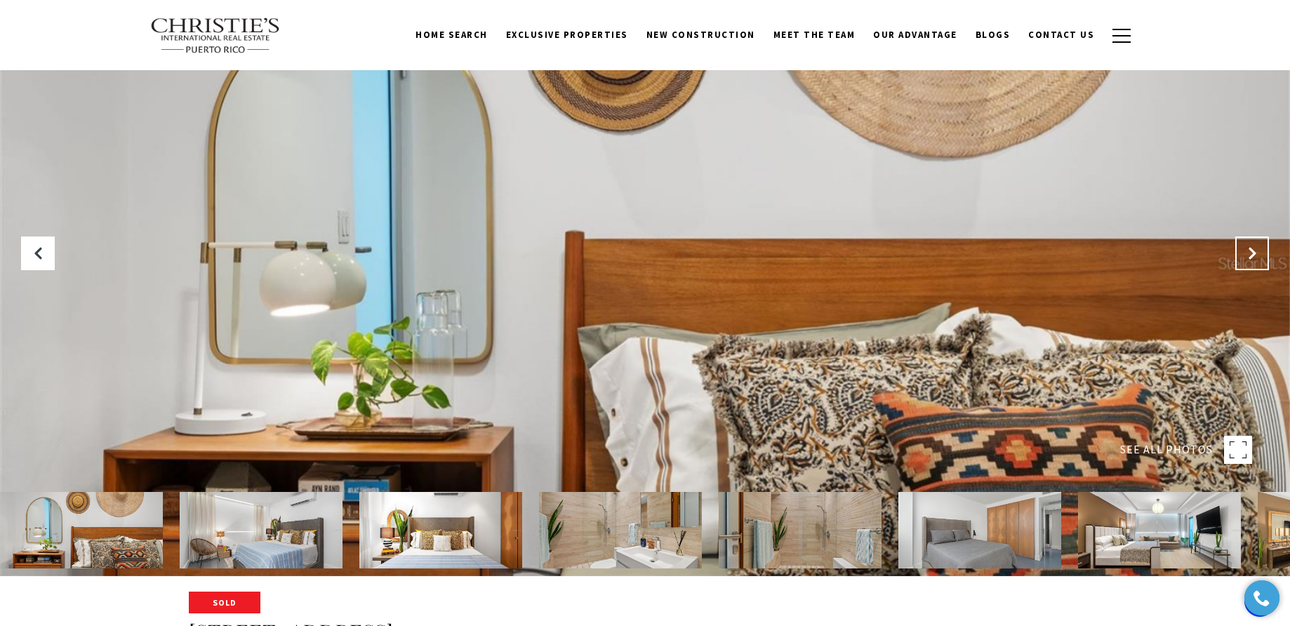
click at [1251, 251] on icon "Next Slide" at bounding box center [1252, 253] width 14 height 14
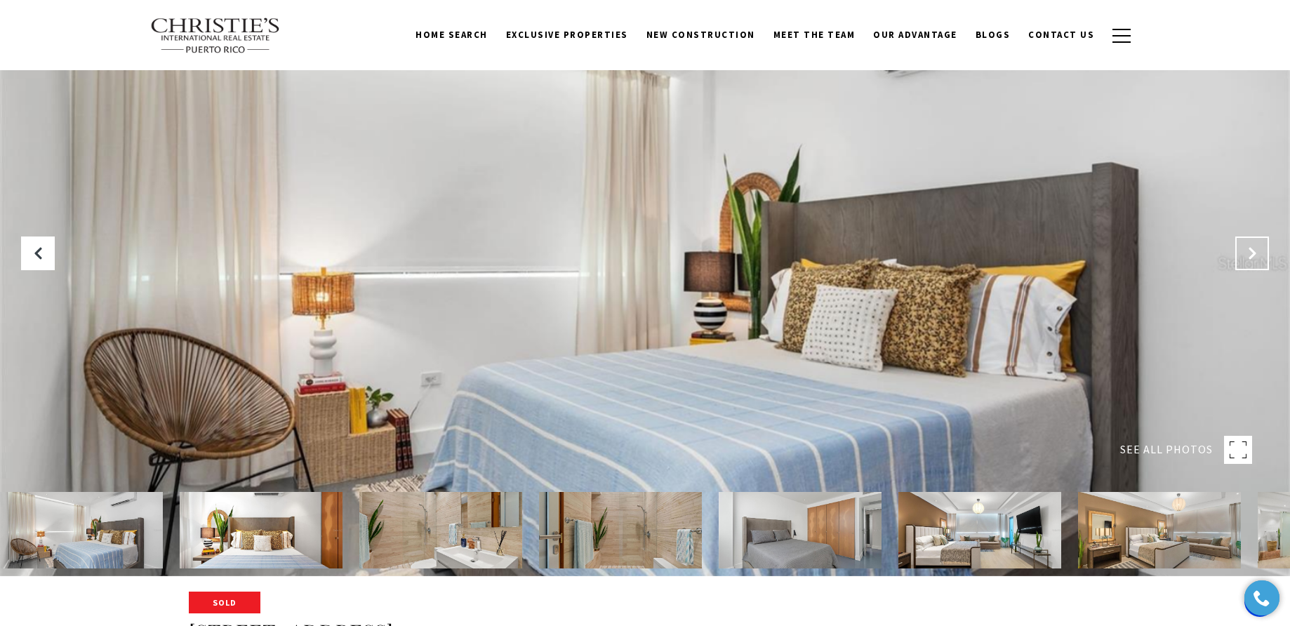
click at [1251, 251] on icon "Next Slide" at bounding box center [1252, 253] width 14 height 14
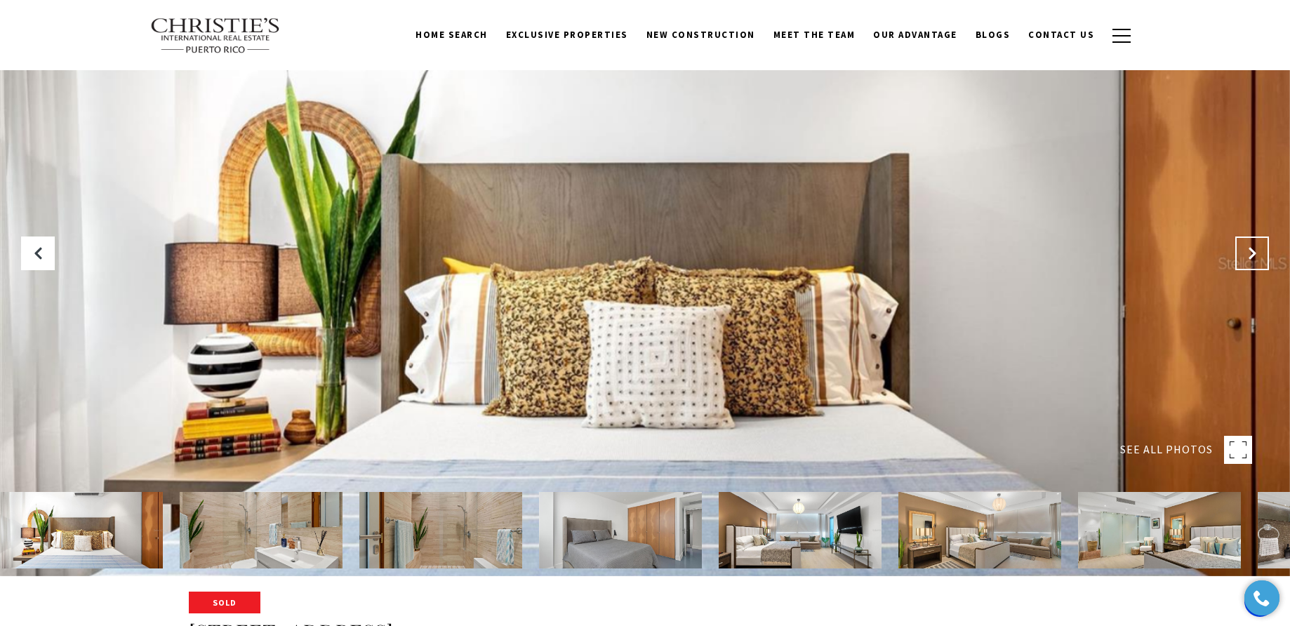
click at [1251, 251] on icon "Next Slide" at bounding box center [1252, 253] width 14 height 14
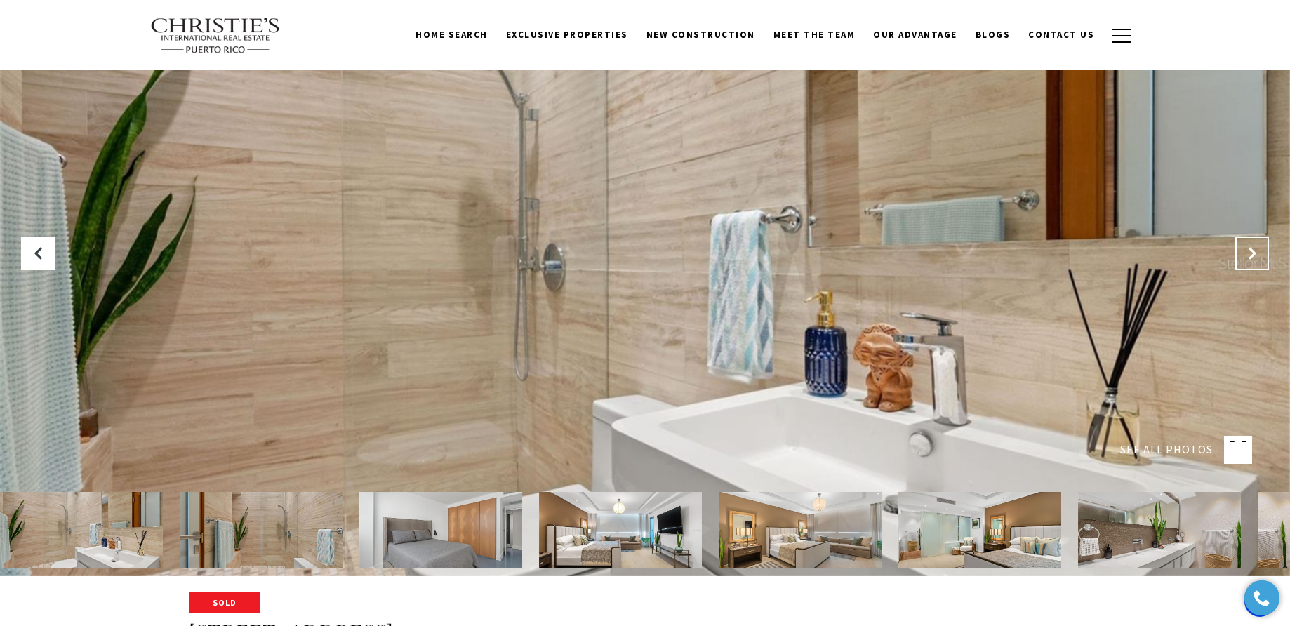
click at [1251, 251] on icon "Next Slide" at bounding box center [1252, 253] width 14 height 14
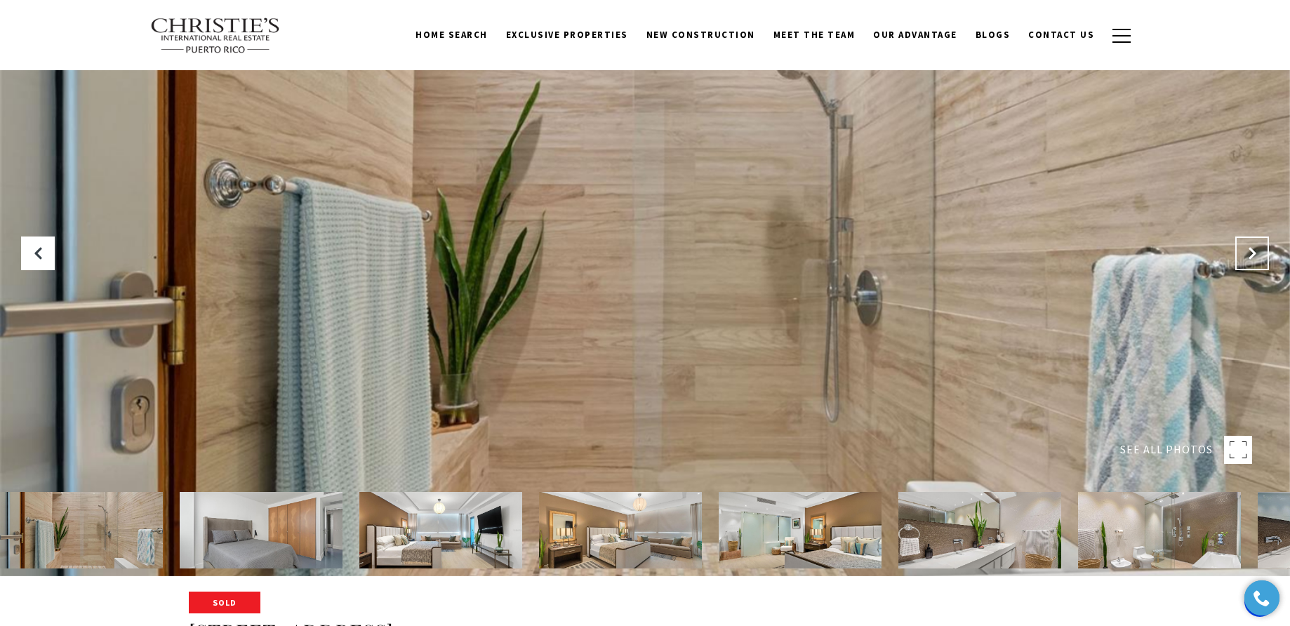
click at [1251, 251] on icon "Next Slide" at bounding box center [1252, 253] width 14 height 14
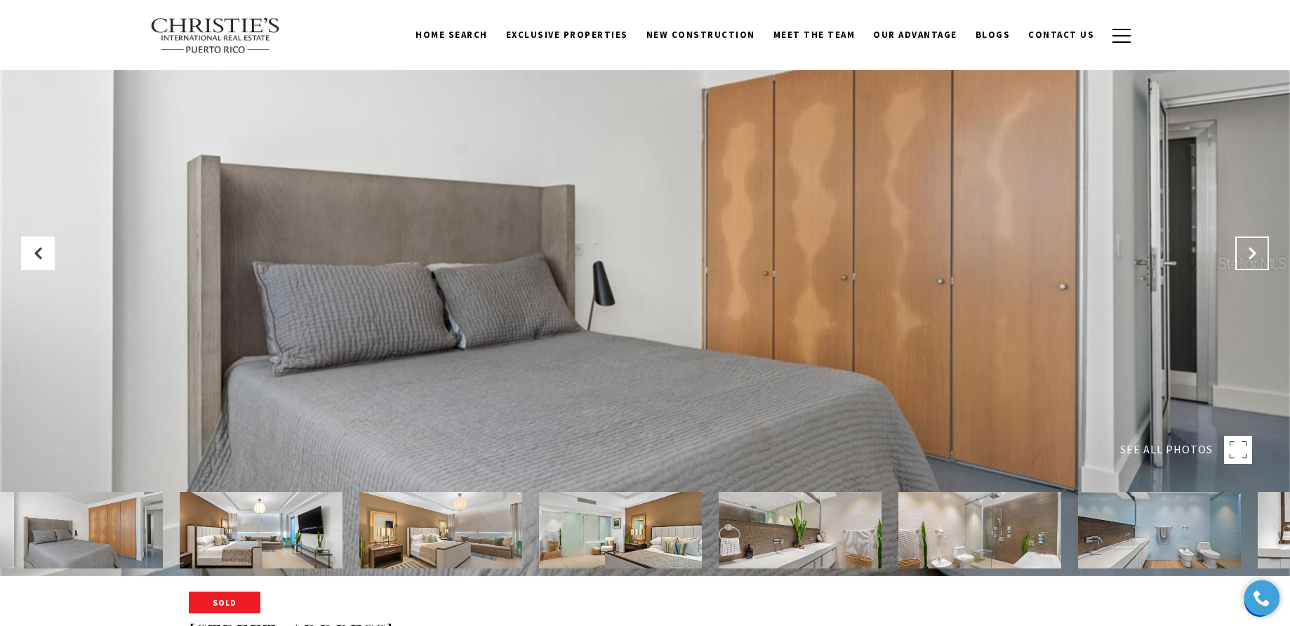
click at [1251, 251] on icon "Next Slide" at bounding box center [1252, 253] width 14 height 14
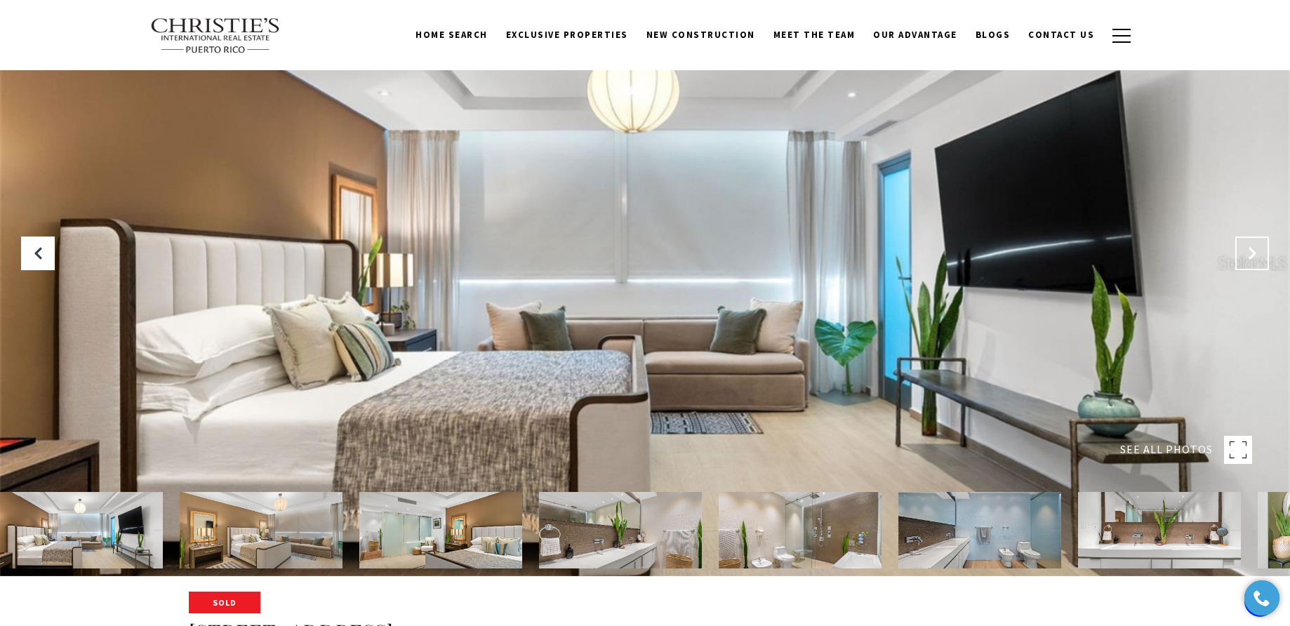
click at [1251, 251] on icon "Next Slide" at bounding box center [1252, 253] width 14 height 14
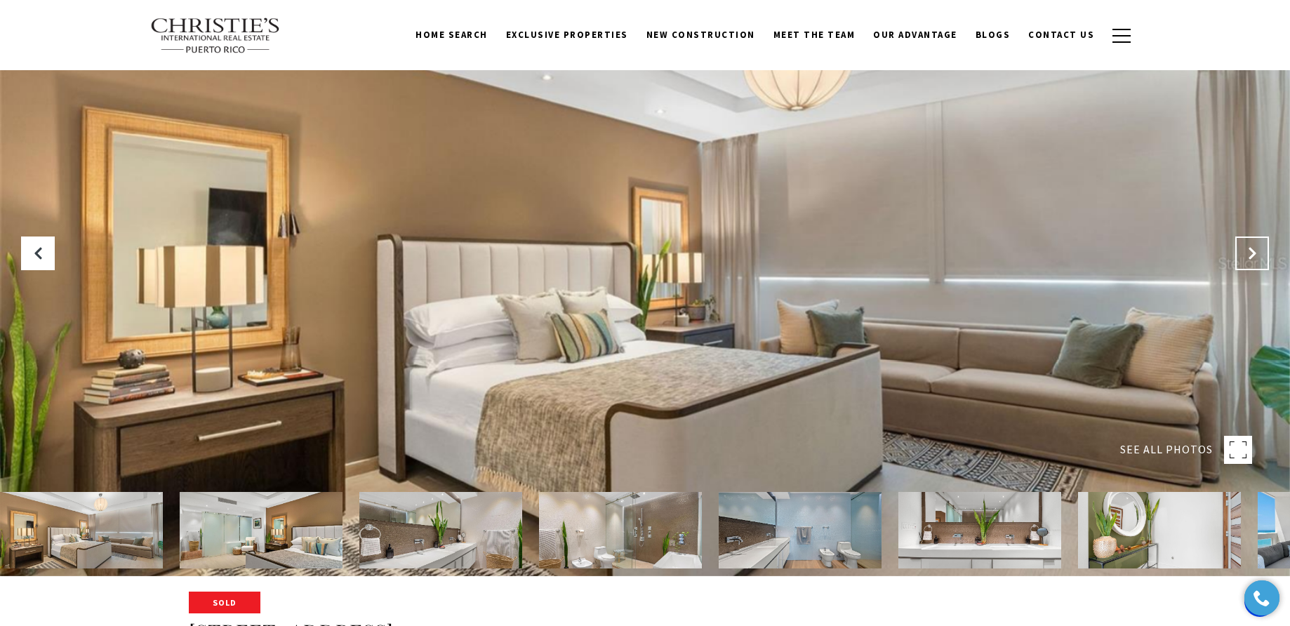
click at [1251, 251] on icon "Next Slide" at bounding box center [1252, 253] width 14 height 14
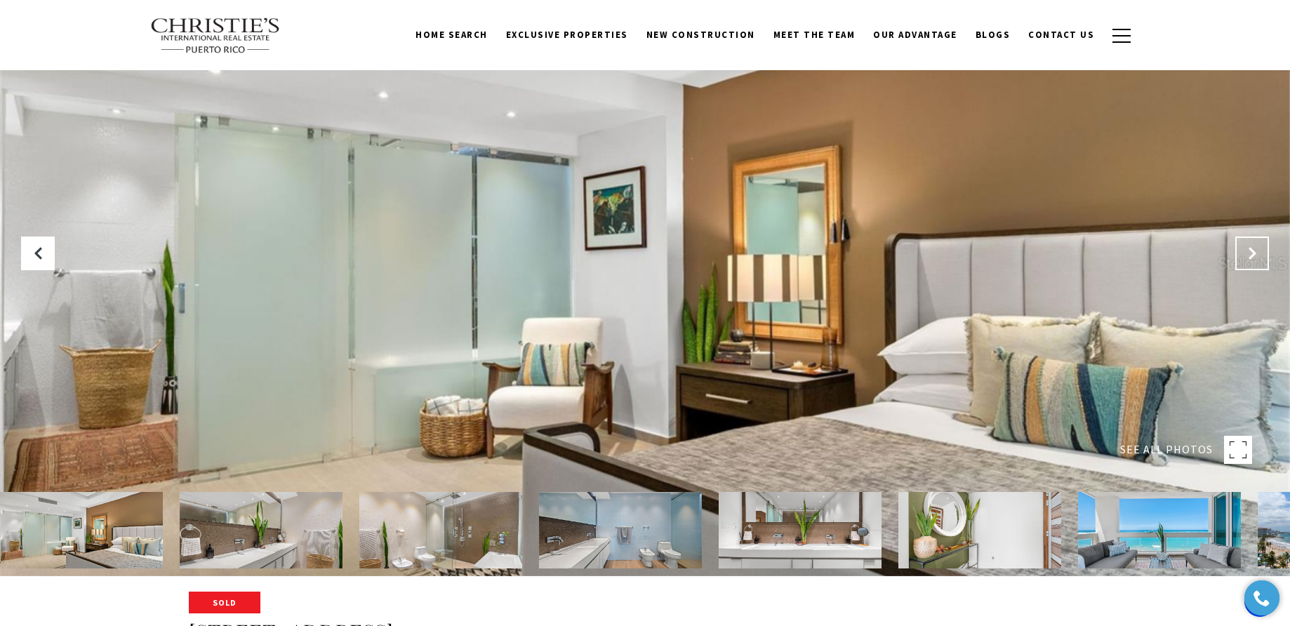
click at [1250, 251] on icon "Next Slide" at bounding box center [1252, 253] width 14 height 14
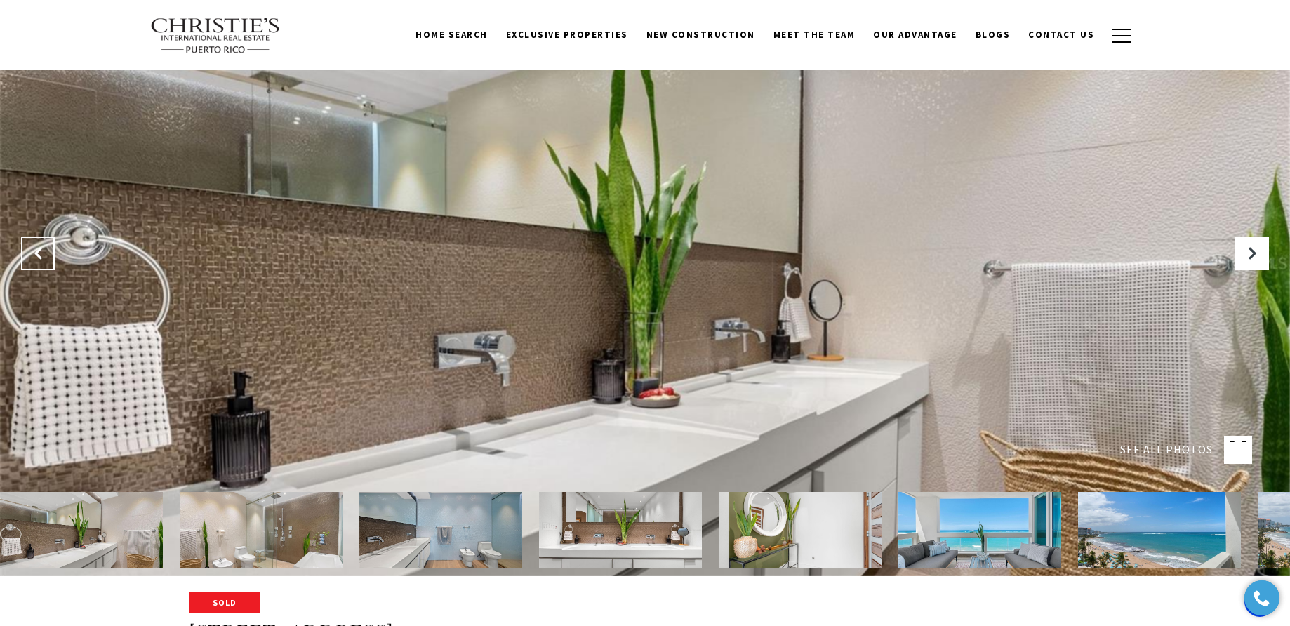
click at [32, 266] on button "Previous Slide" at bounding box center [38, 253] width 34 height 34
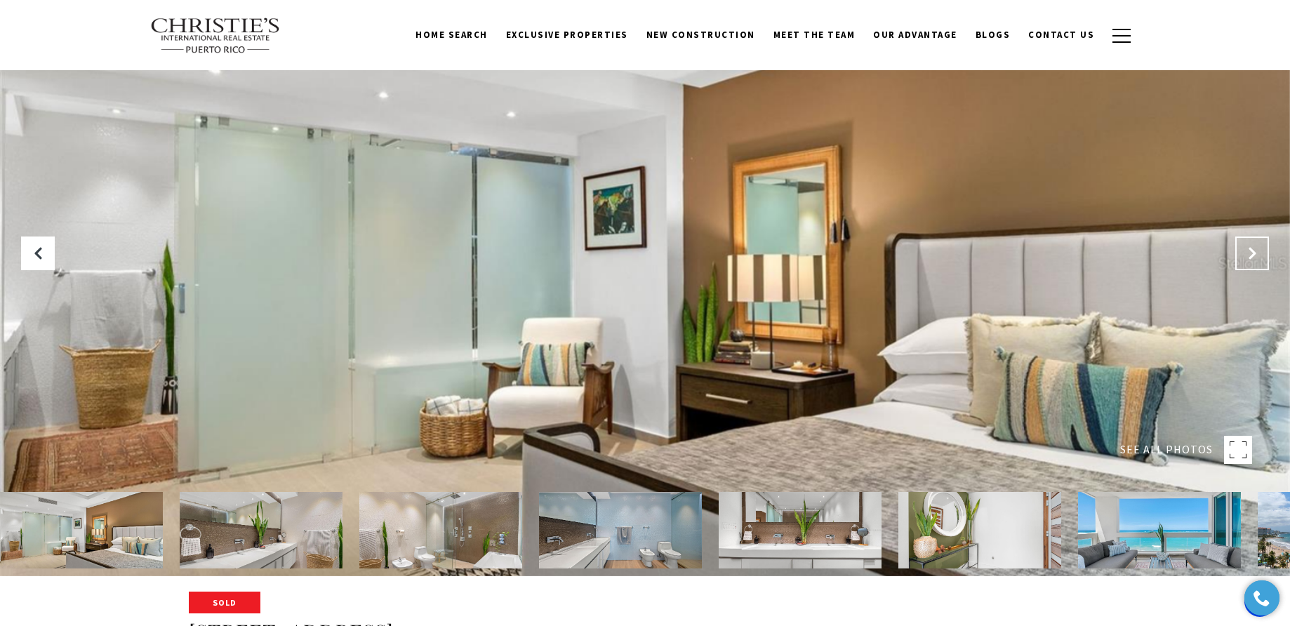
click at [1240, 252] on button "Next Slide" at bounding box center [1252, 253] width 34 height 34
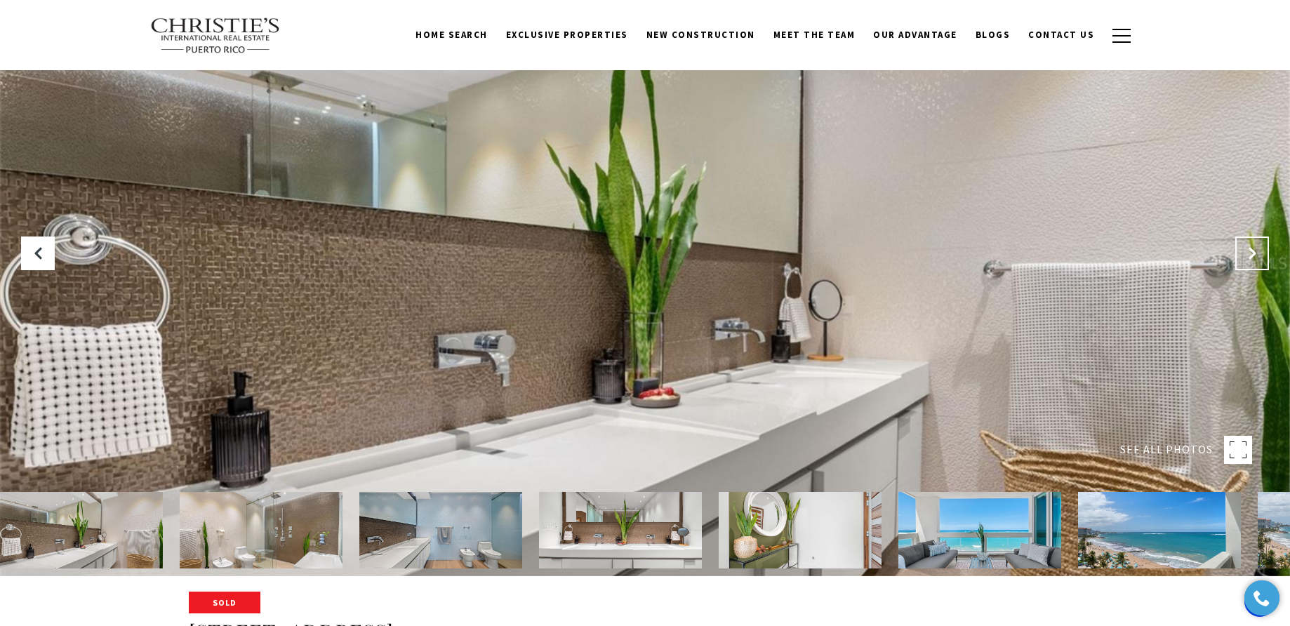
click at [1240, 252] on button "Next Slide" at bounding box center [1252, 253] width 34 height 34
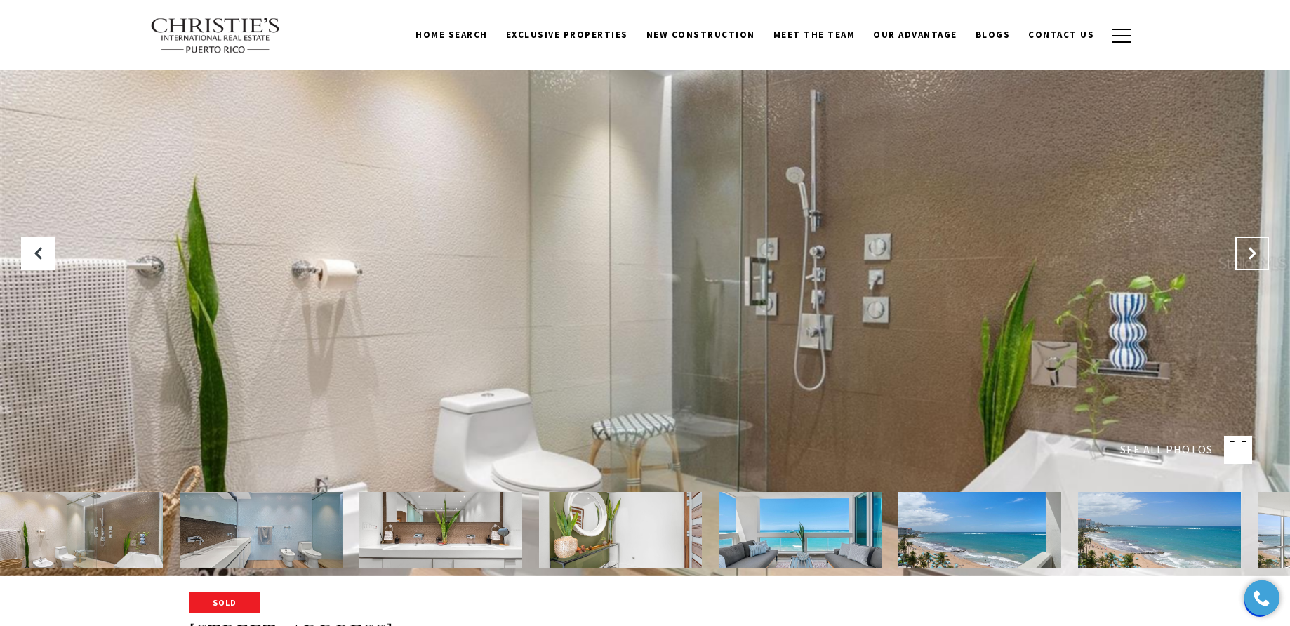
click at [1240, 252] on button "Next Slide" at bounding box center [1252, 253] width 34 height 34
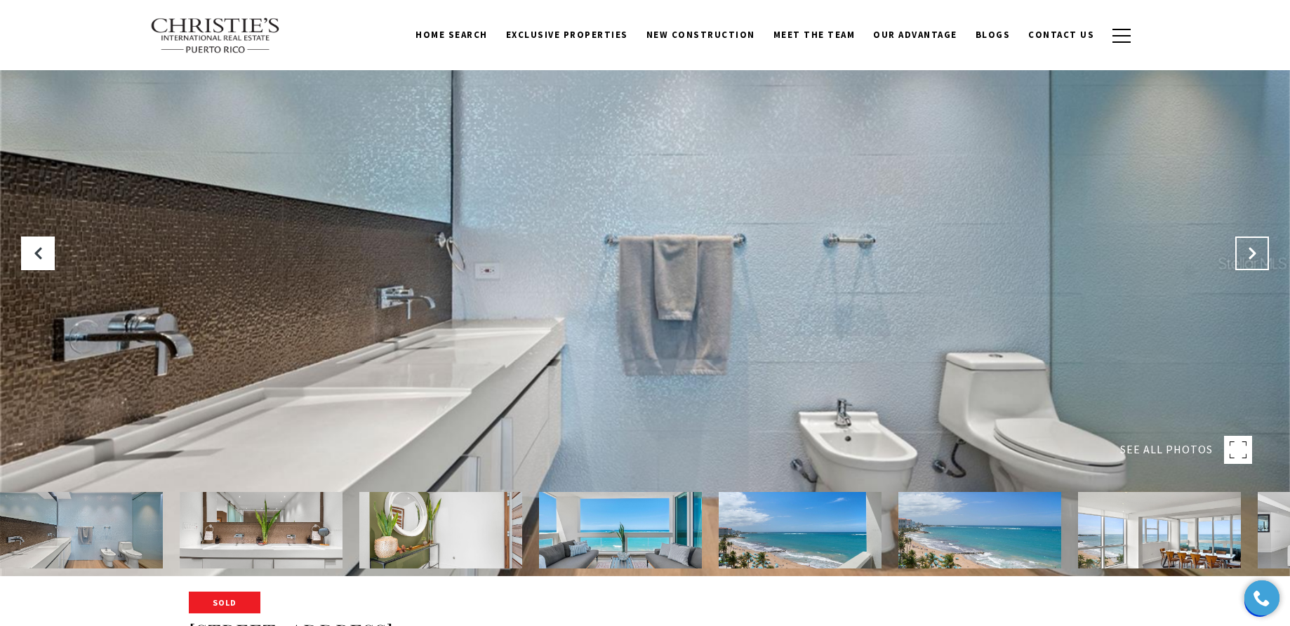
click at [1240, 252] on button "Next Slide" at bounding box center [1252, 253] width 34 height 34
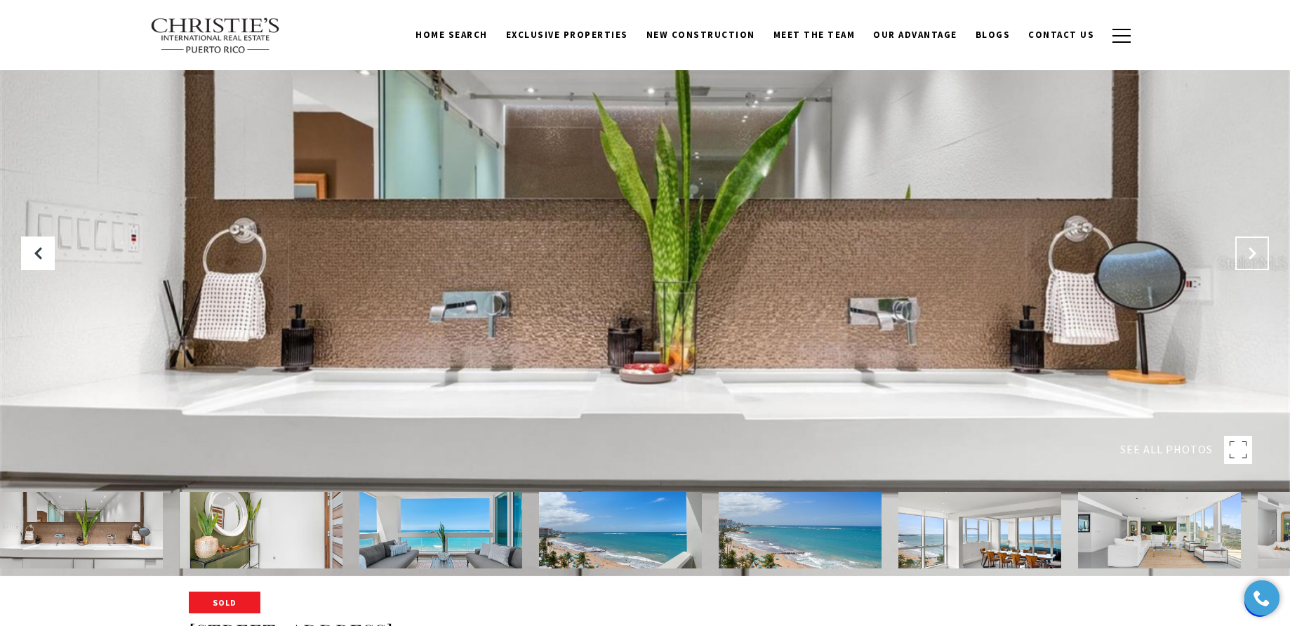
click at [1240, 252] on button "Next Slide" at bounding box center [1252, 253] width 34 height 34
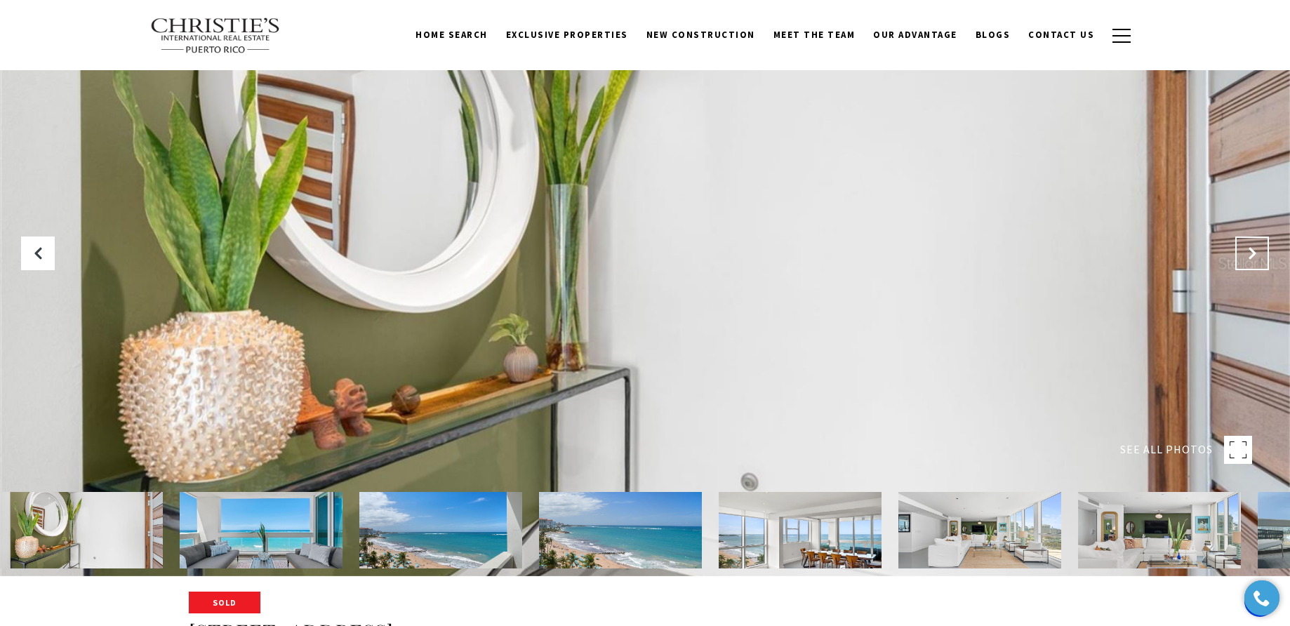
click at [1240, 252] on button "Next Slide" at bounding box center [1252, 253] width 34 height 34
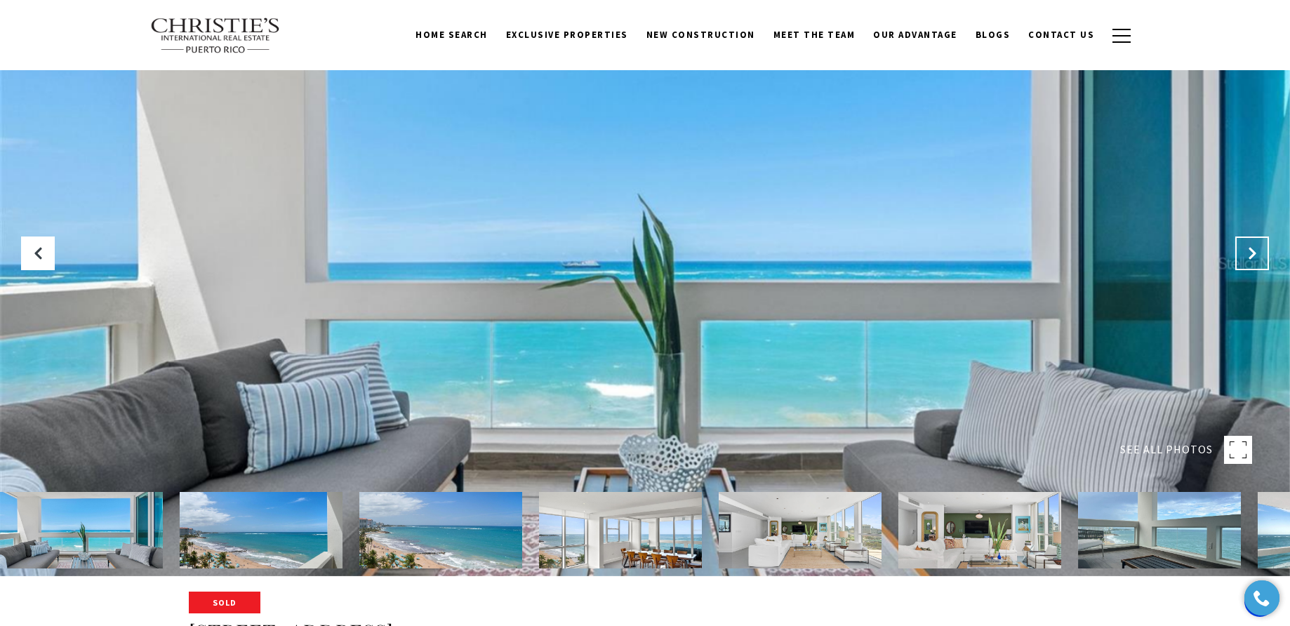
click at [1242, 254] on button "Next Slide" at bounding box center [1252, 253] width 34 height 34
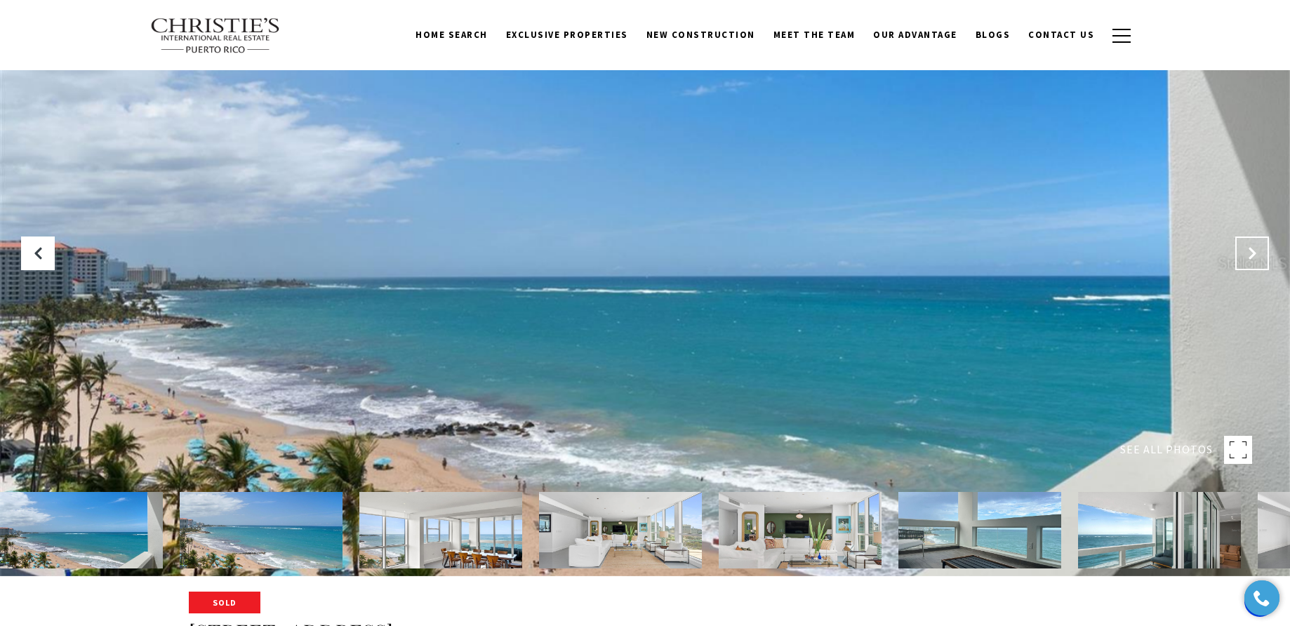
click at [1242, 254] on button "Next Slide" at bounding box center [1252, 253] width 34 height 34
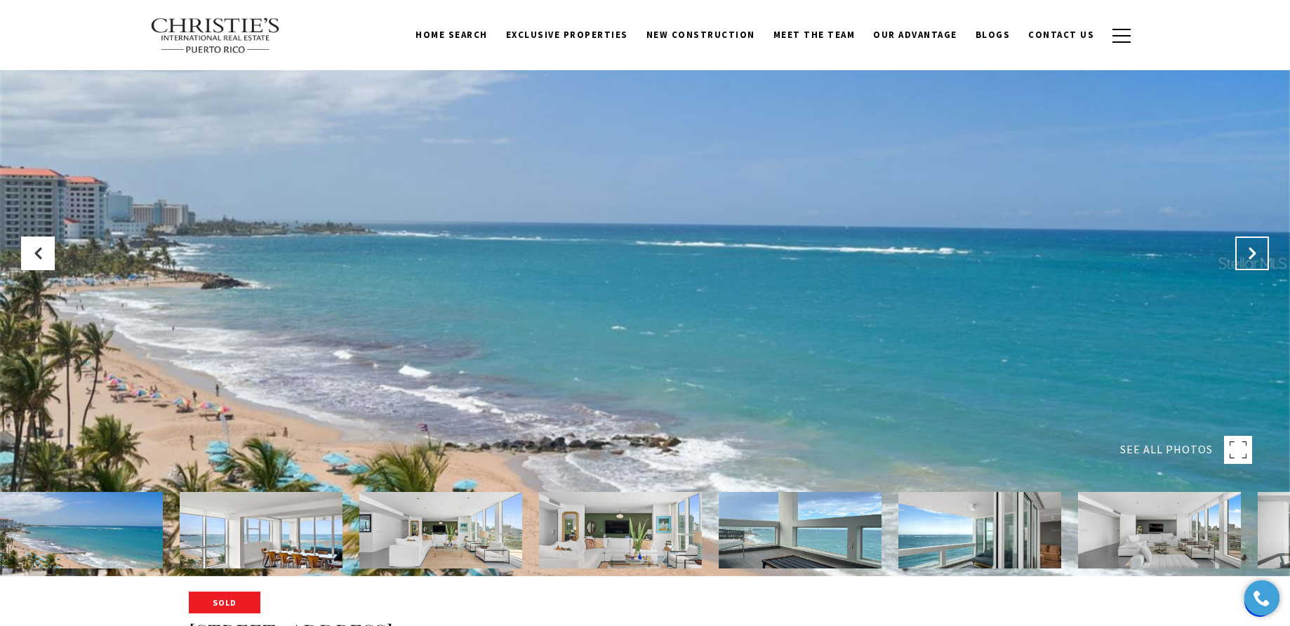
click at [1242, 254] on button "Next Slide" at bounding box center [1252, 253] width 34 height 34
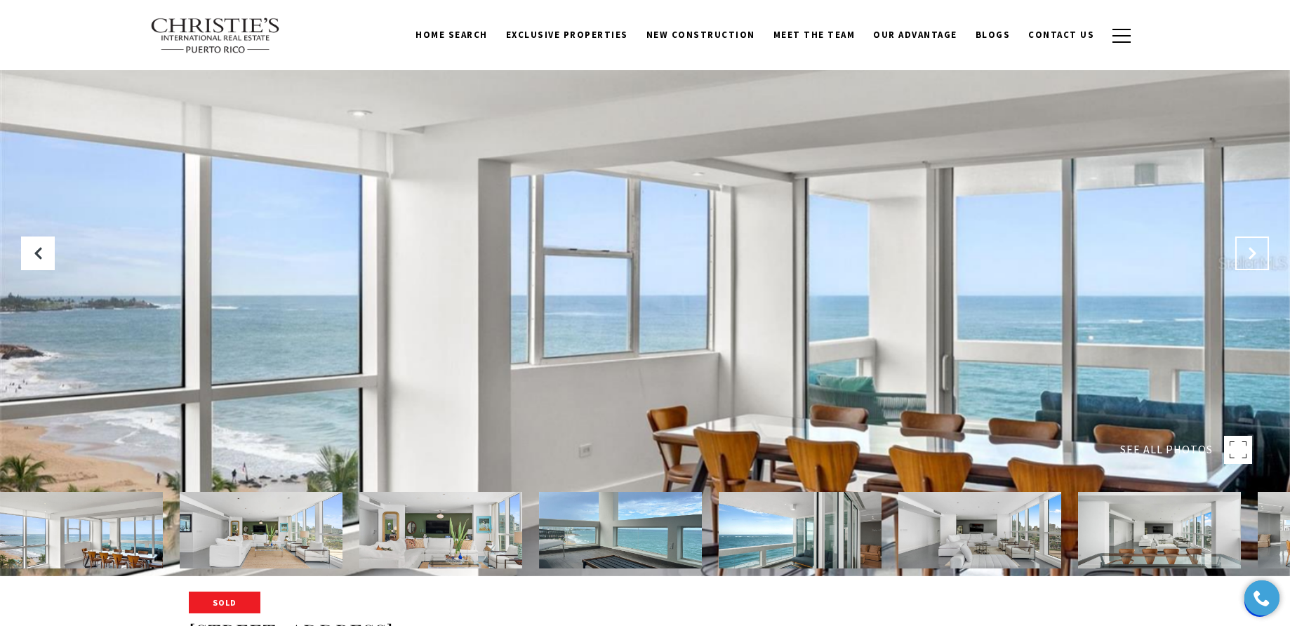
click at [1242, 254] on button "Next Slide" at bounding box center [1252, 253] width 34 height 34
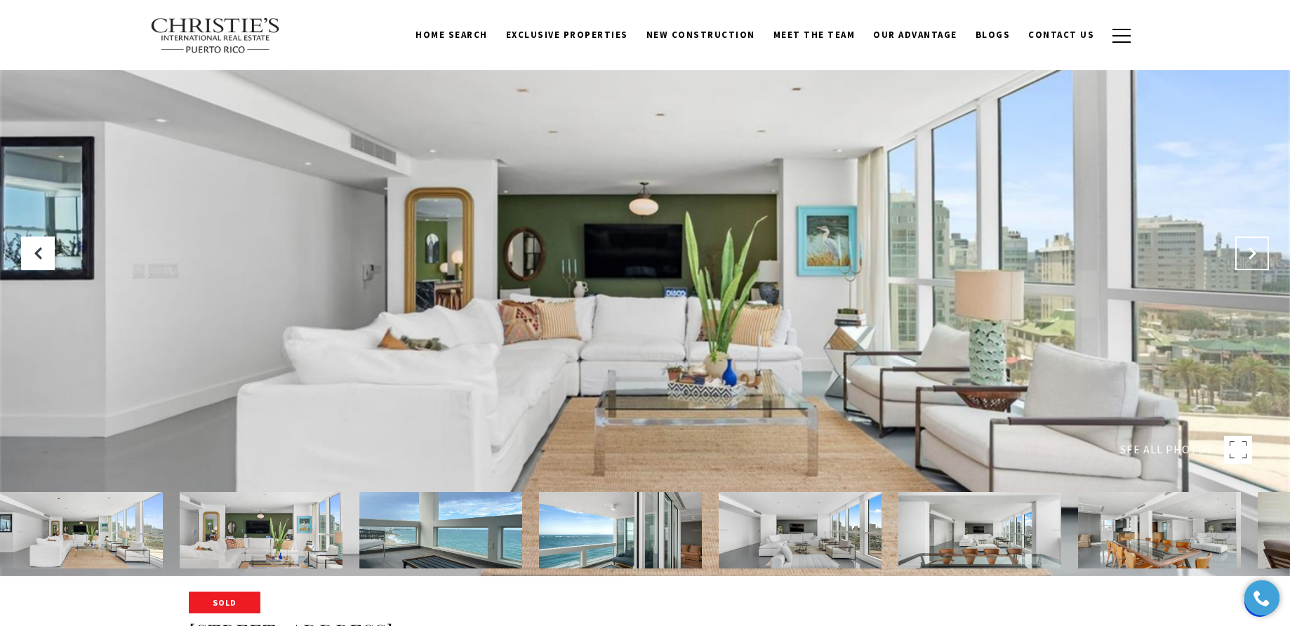
click at [1242, 254] on button "Next Slide" at bounding box center [1252, 253] width 34 height 34
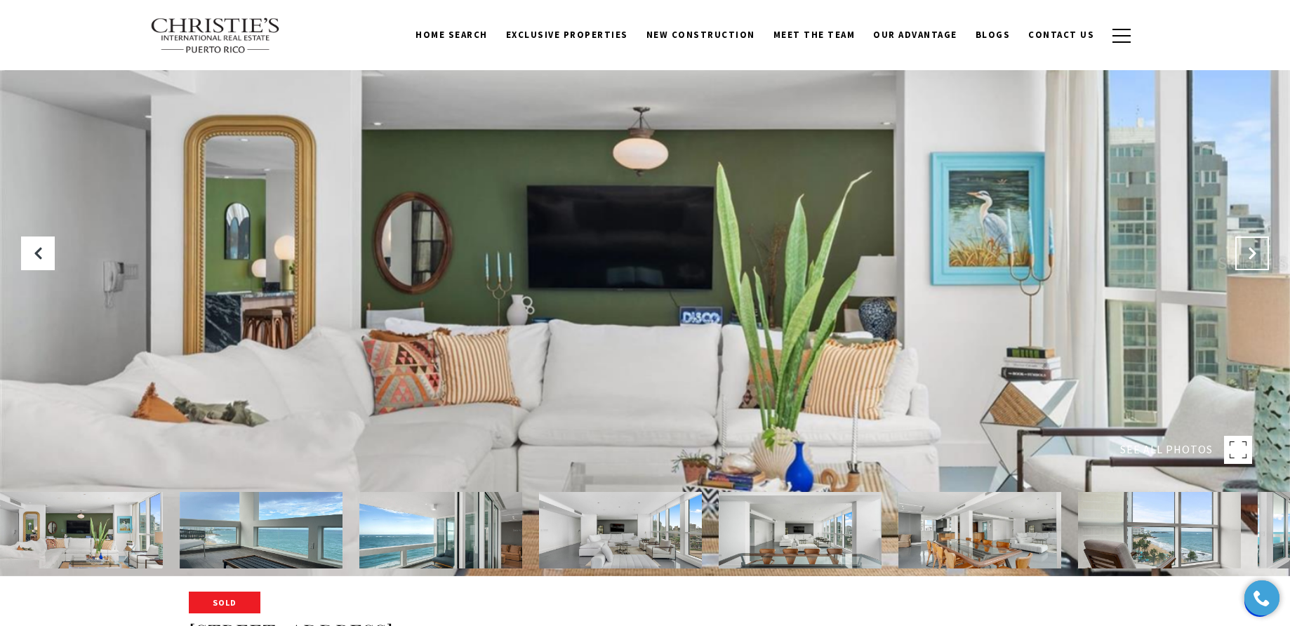
click at [1242, 254] on button "Next Slide" at bounding box center [1252, 253] width 34 height 34
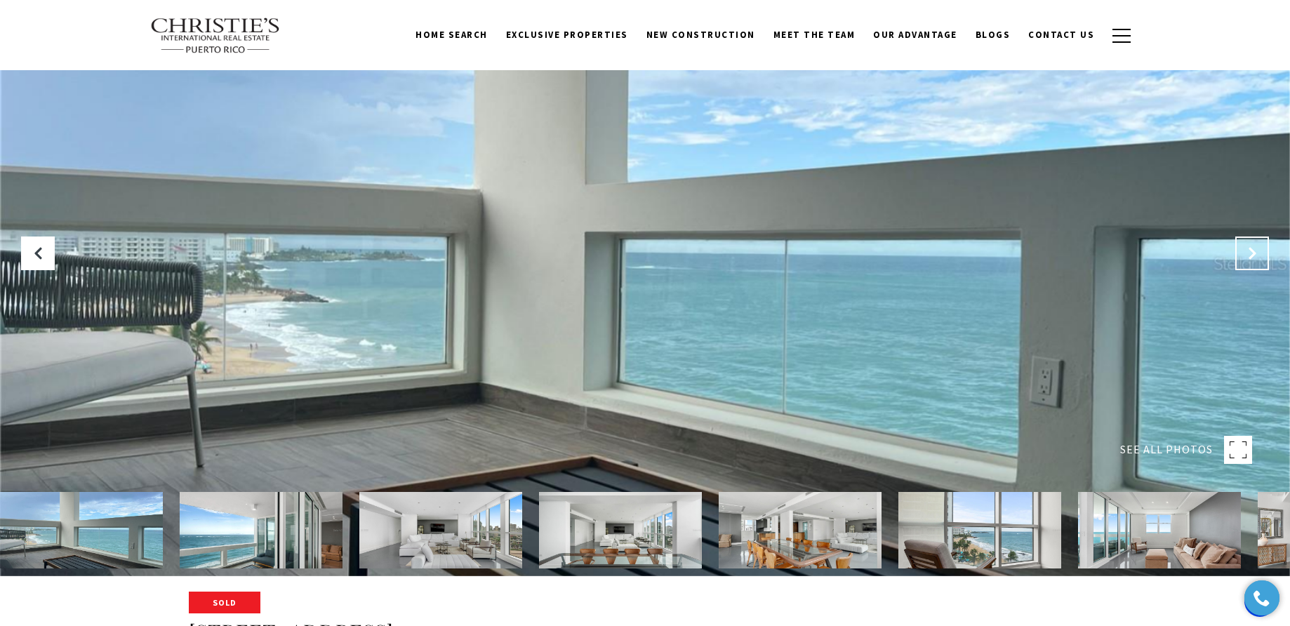
click at [1242, 254] on button "Next Slide" at bounding box center [1252, 253] width 34 height 34
click at [1242, 441] on icon at bounding box center [1244, 443] width 4 height 4
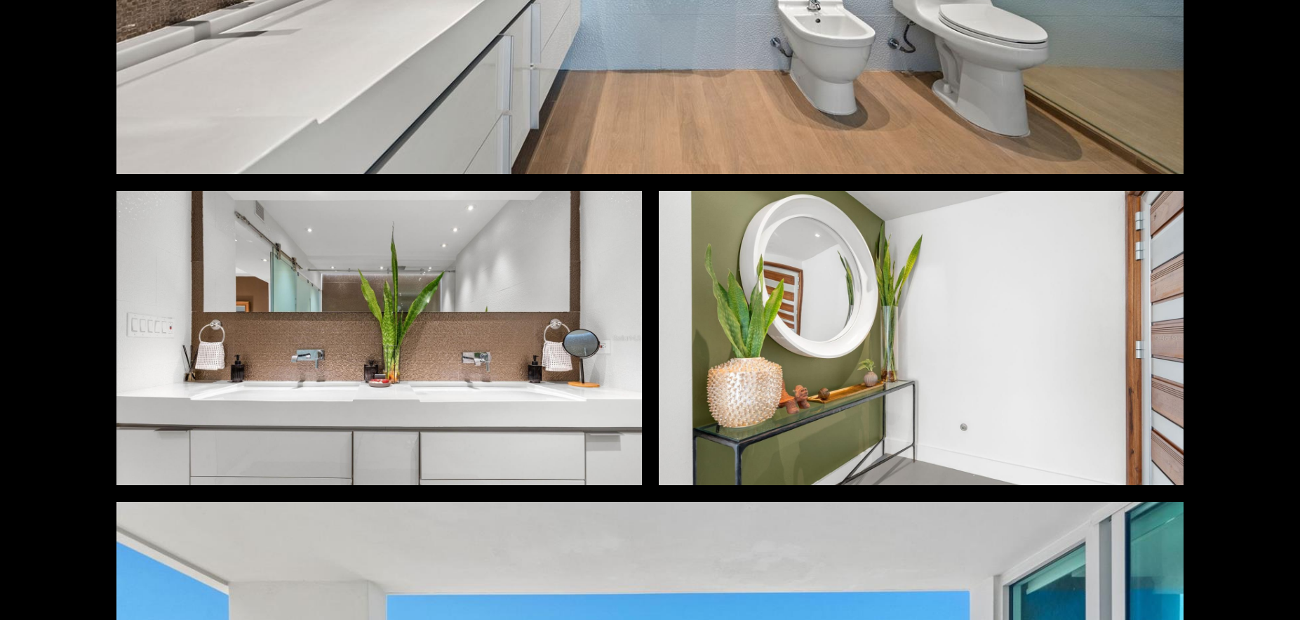
scroll to position [9354, 0]
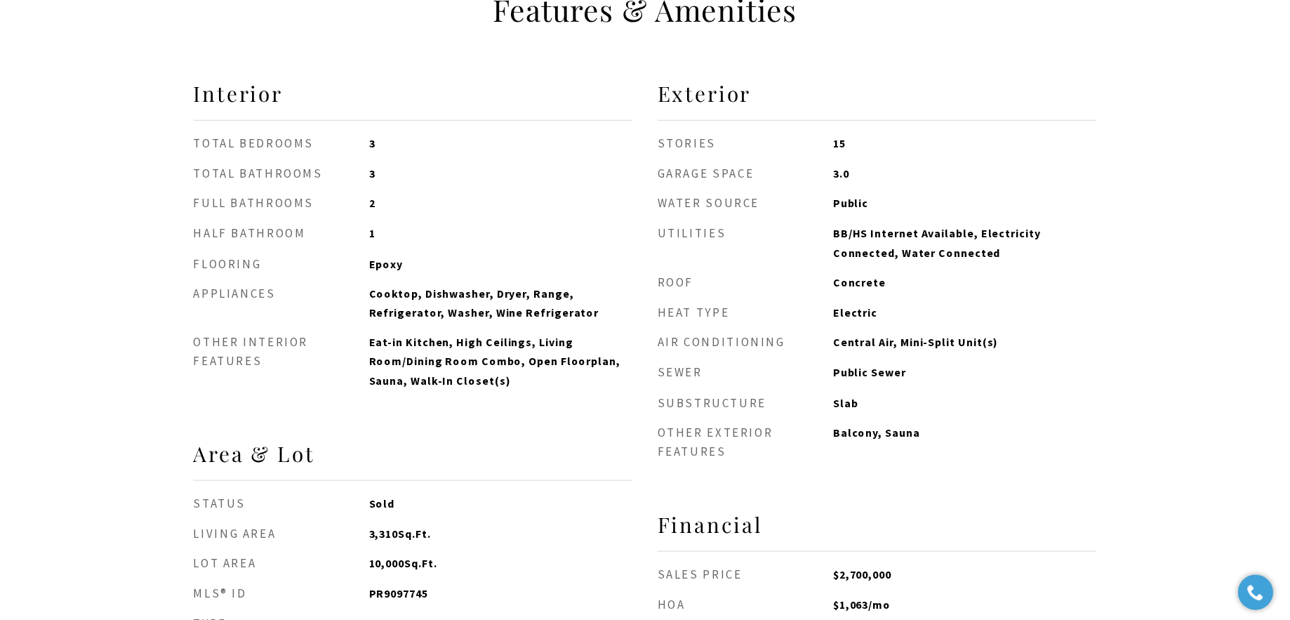
scroll to position [1339, 0]
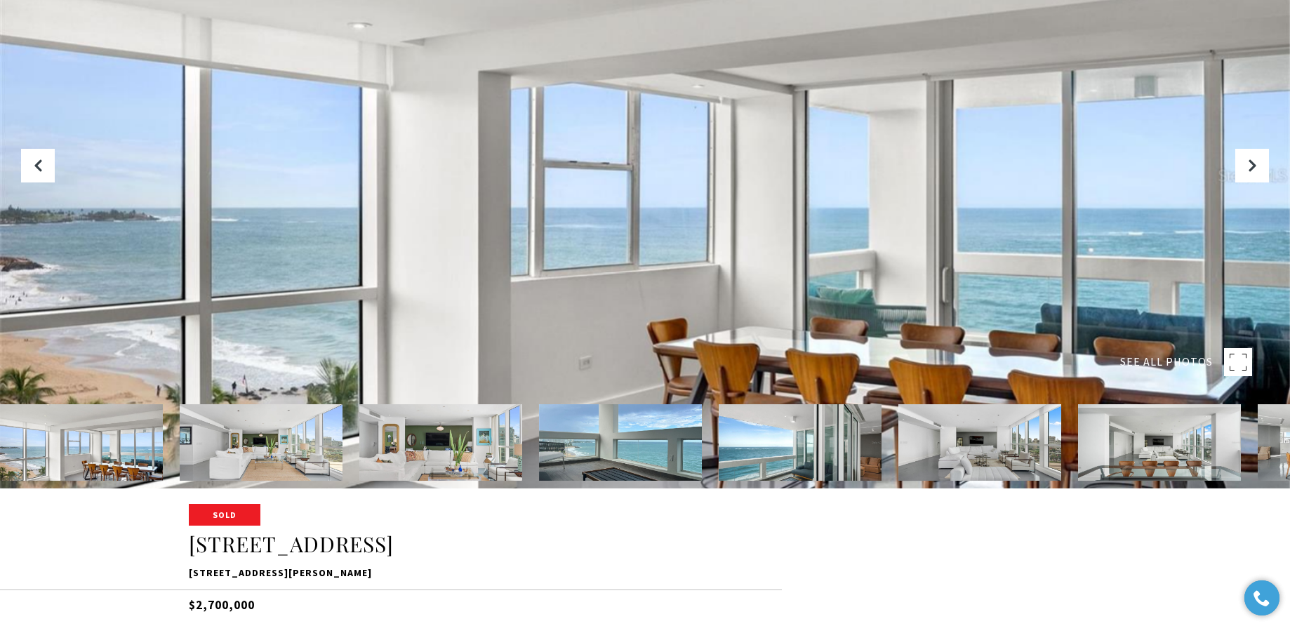
scroll to position [259, 0]
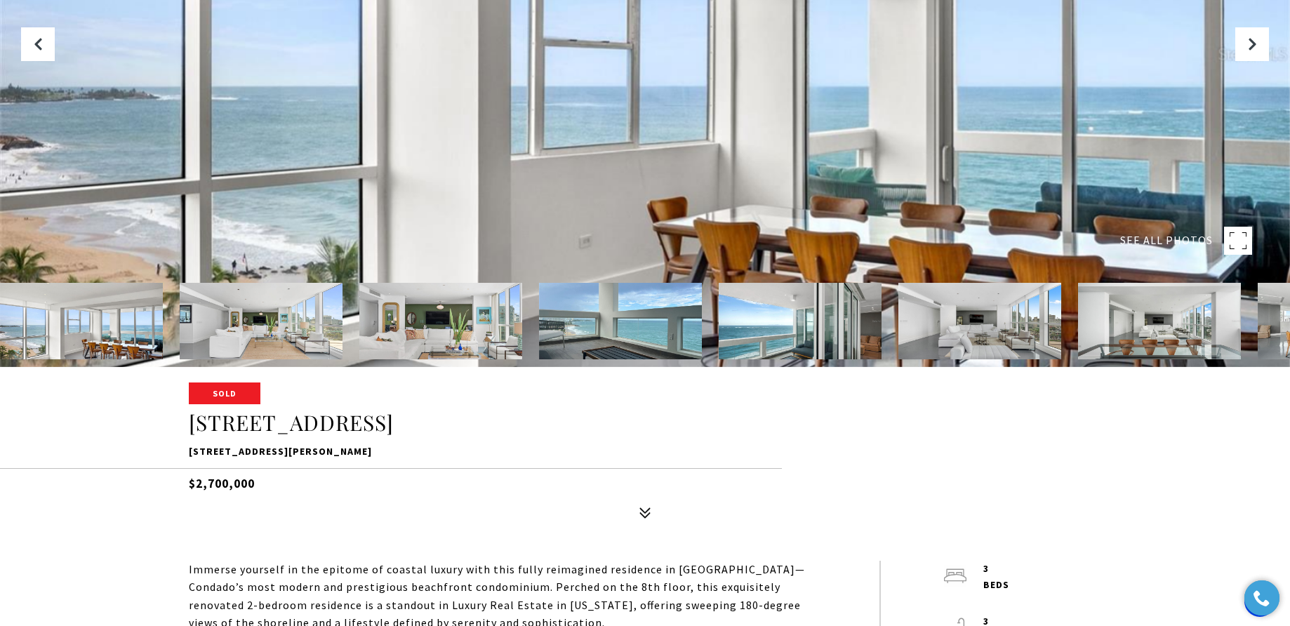
click at [305, 336] on img at bounding box center [261, 321] width 163 height 76
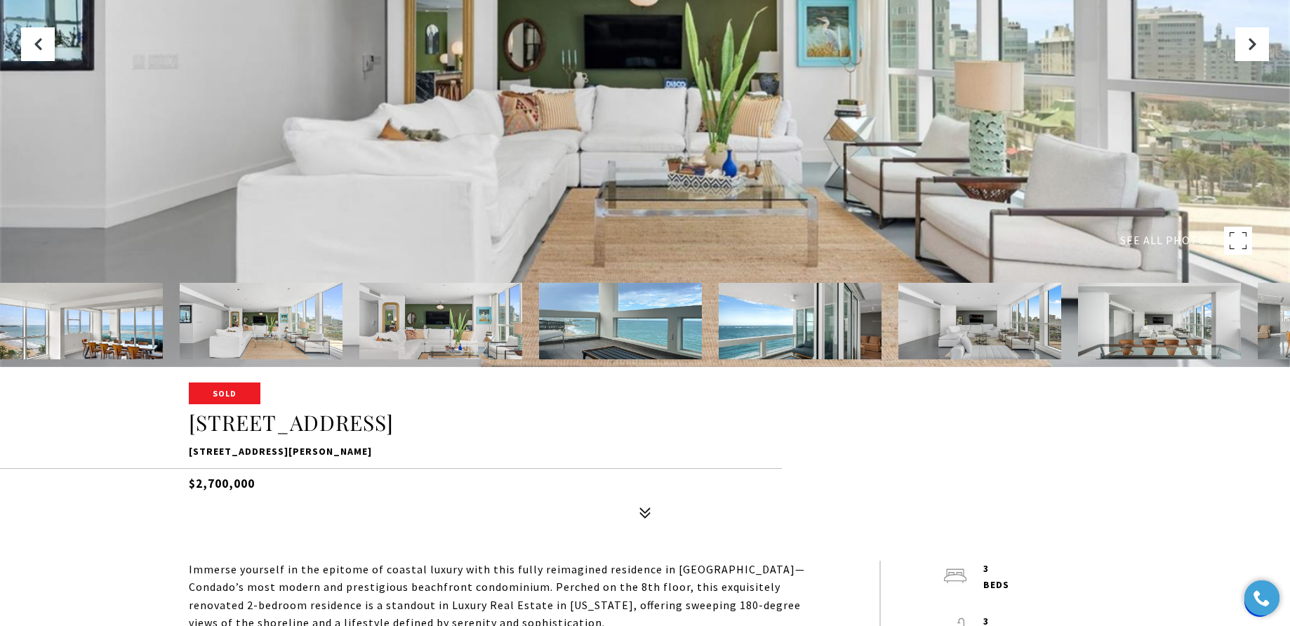
click at [455, 333] on img at bounding box center [440, 321] width 163 height 76
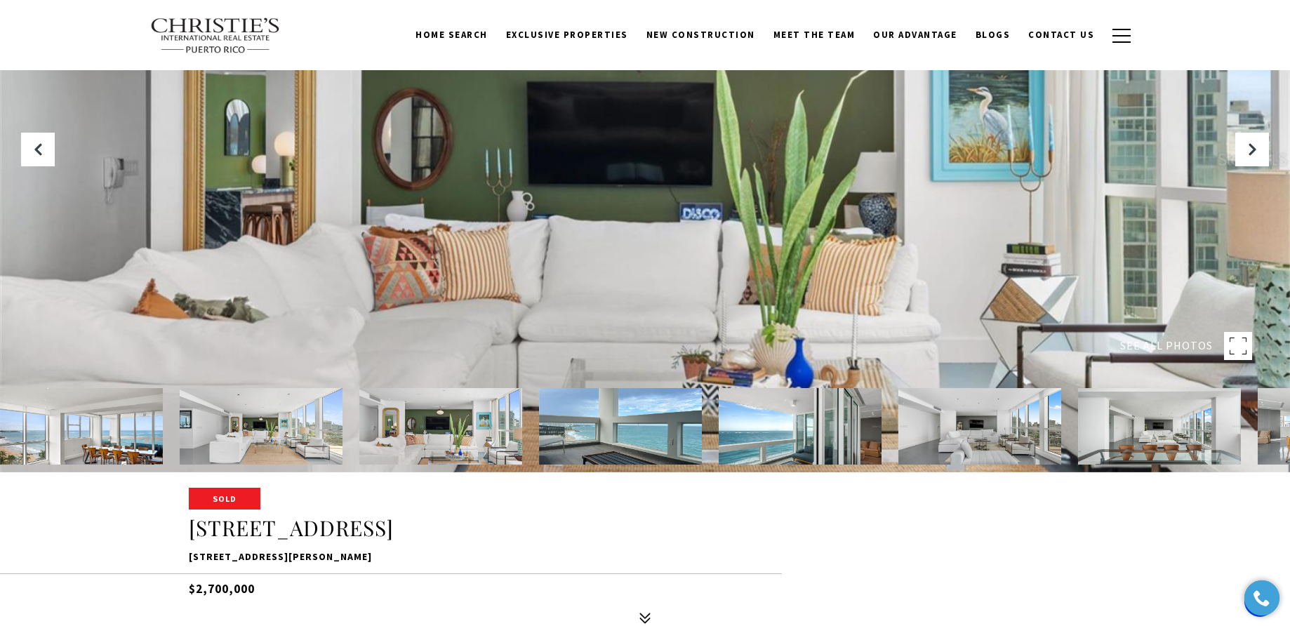
scroll to position [41, 0]
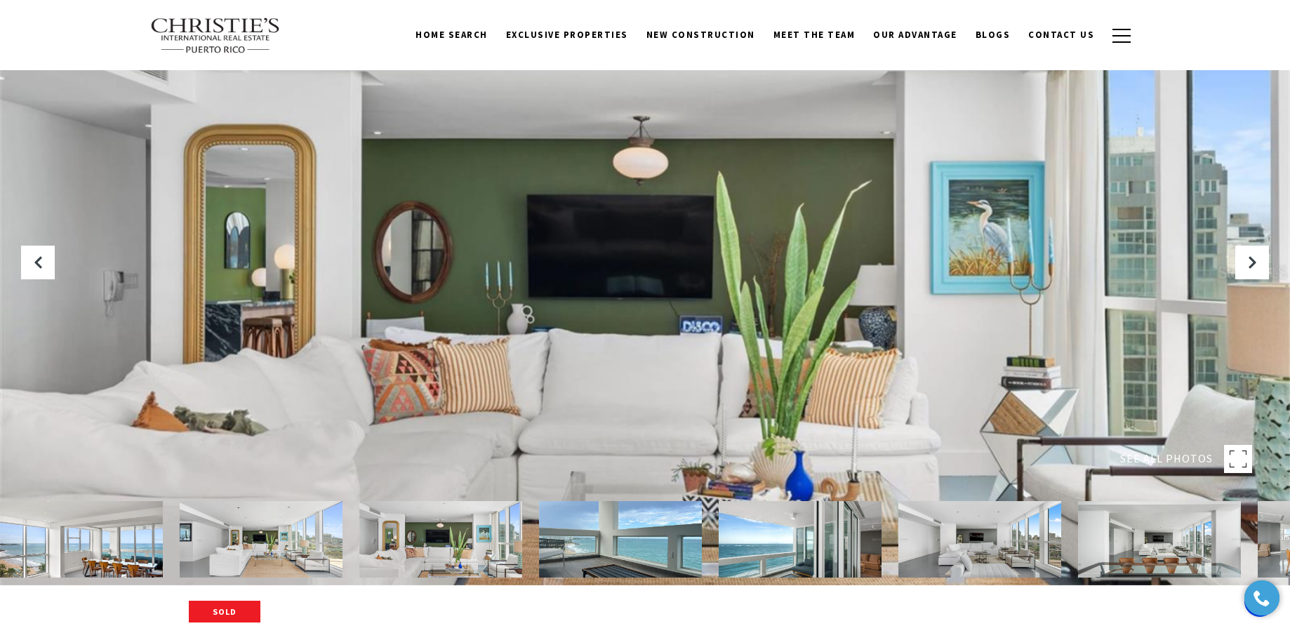
click at [623, 538] on img at bounding box center [620, 539] width 163 height 76
